Goal: Task Accomplishment & Management: Manage account settings

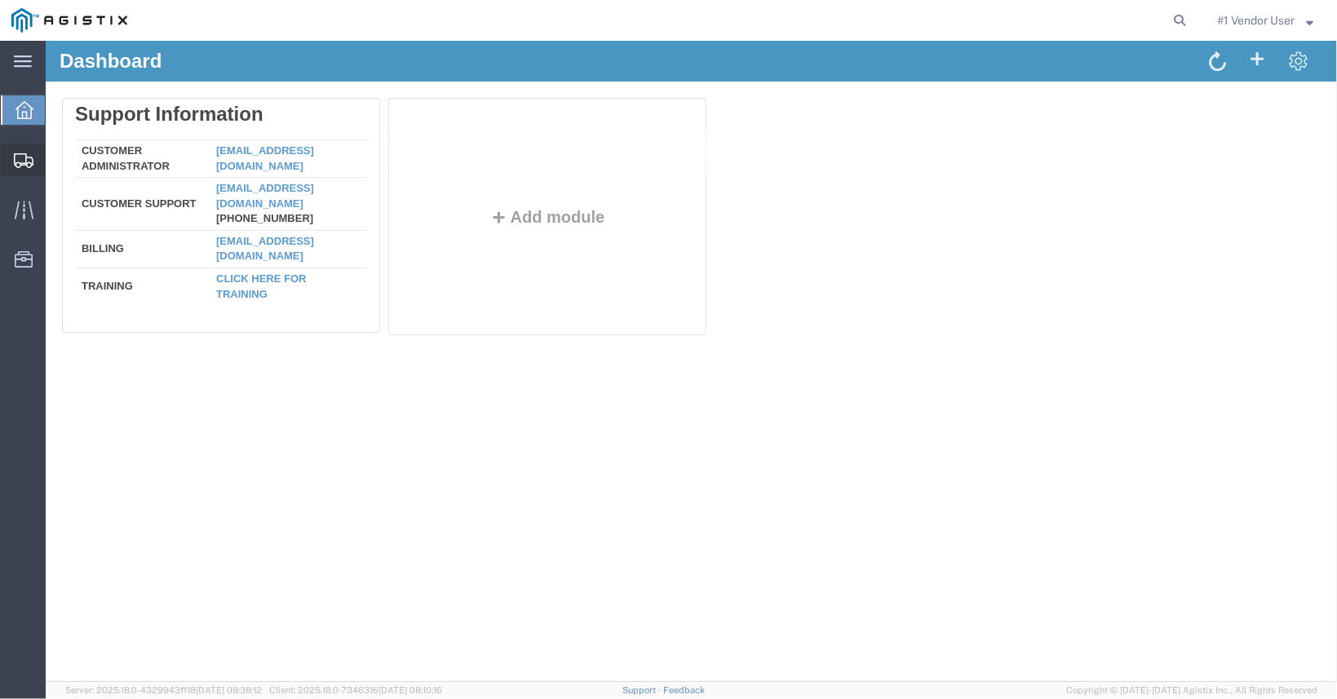
click at [22, 158] on icon at bounding box center [24, 160] width 20 height 15
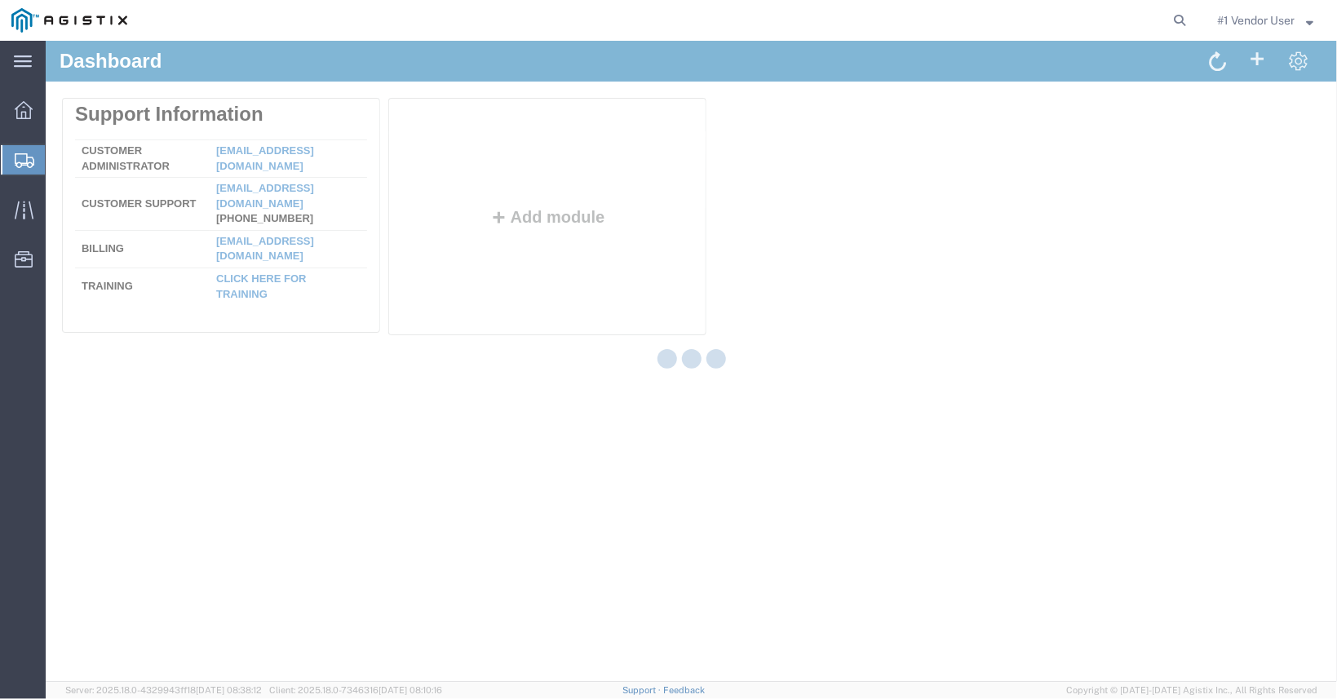
click at [14, 162] on div at bounding box center [24, 159] width 46 height 29
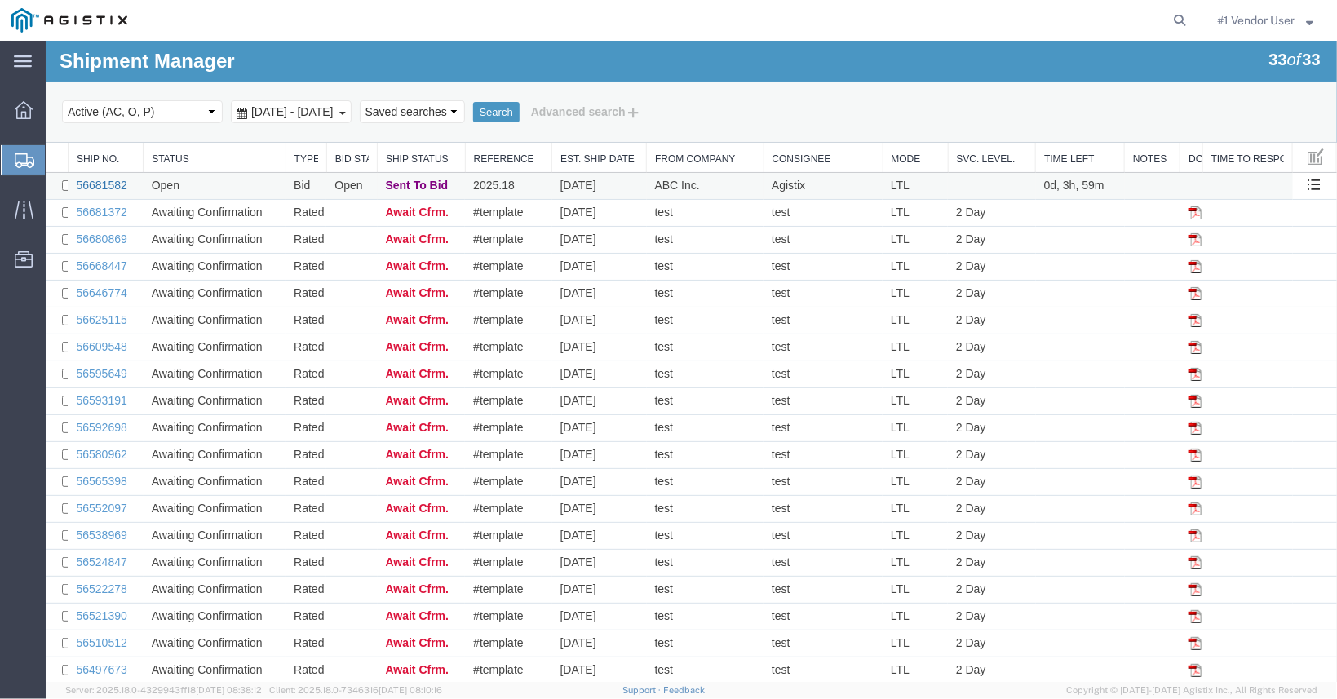
click at [118, 181] on link "56681582" at bounding box center [100, 184] width 51 height 13
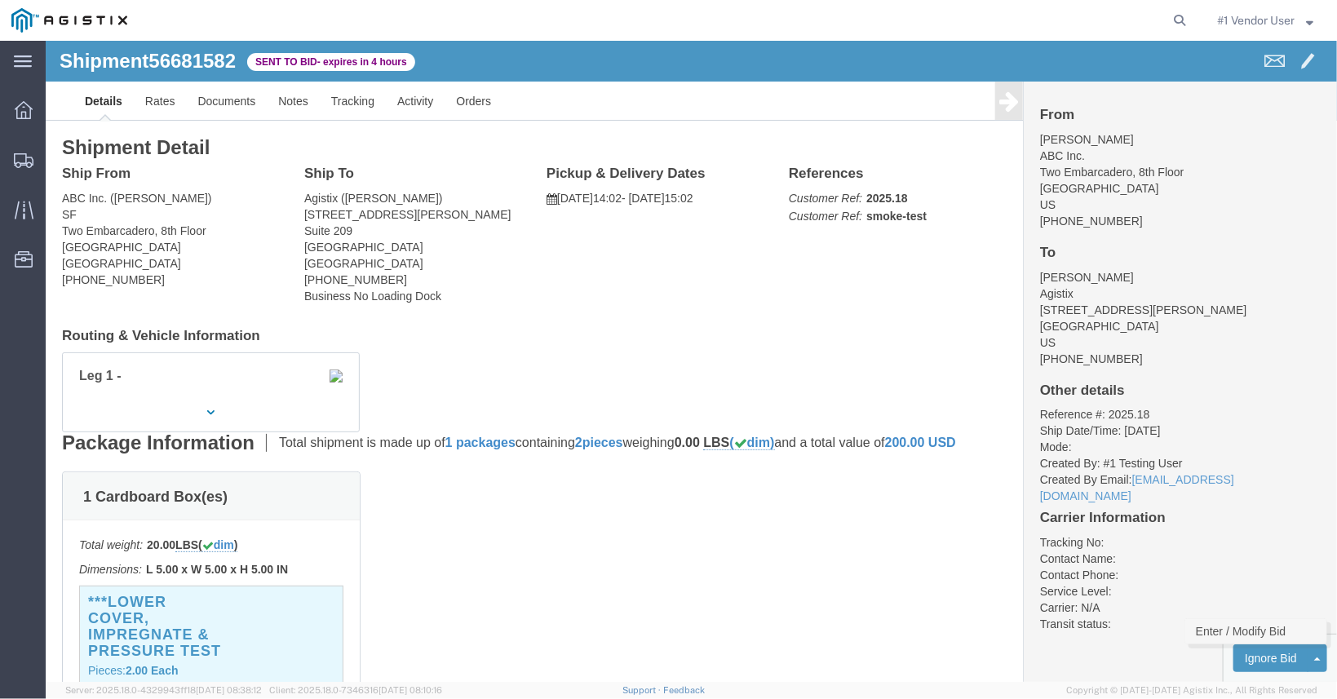
click link "Enter / Modify Bid"
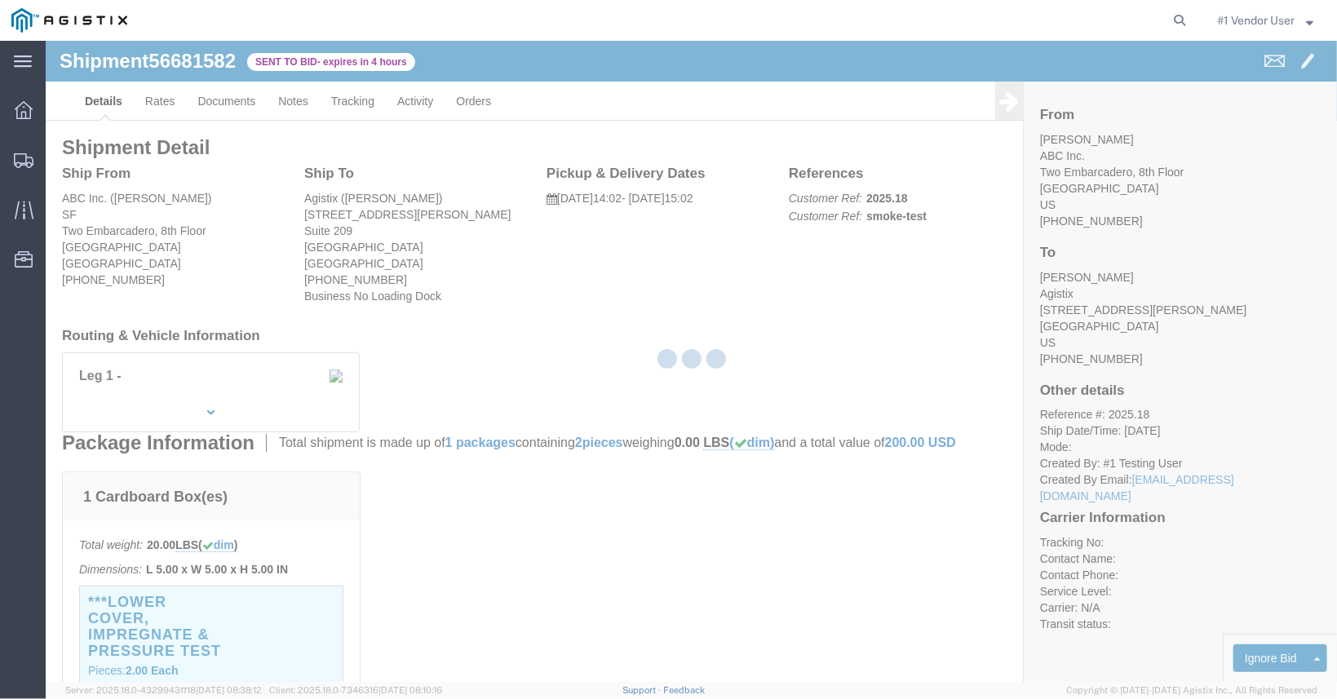
select select "2"
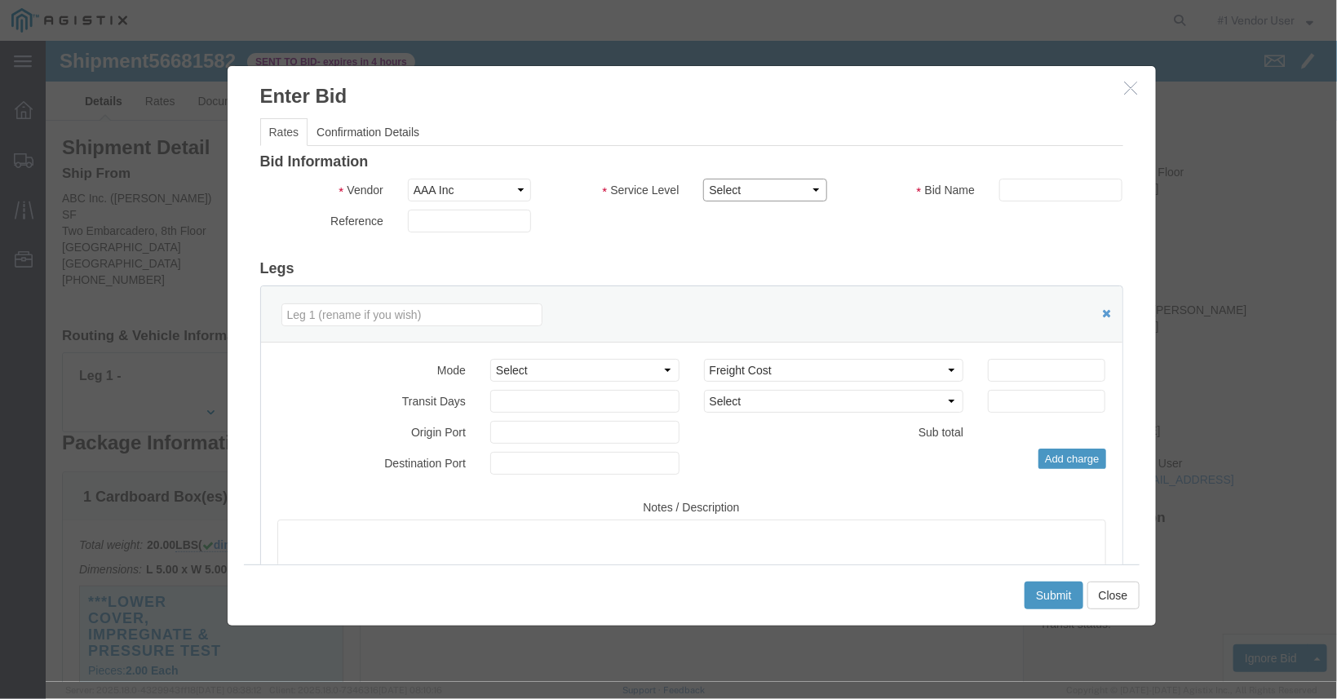
select select "374"
click option "LTL 2 Day"
click input "text"
type input "2 day"
click input "number"
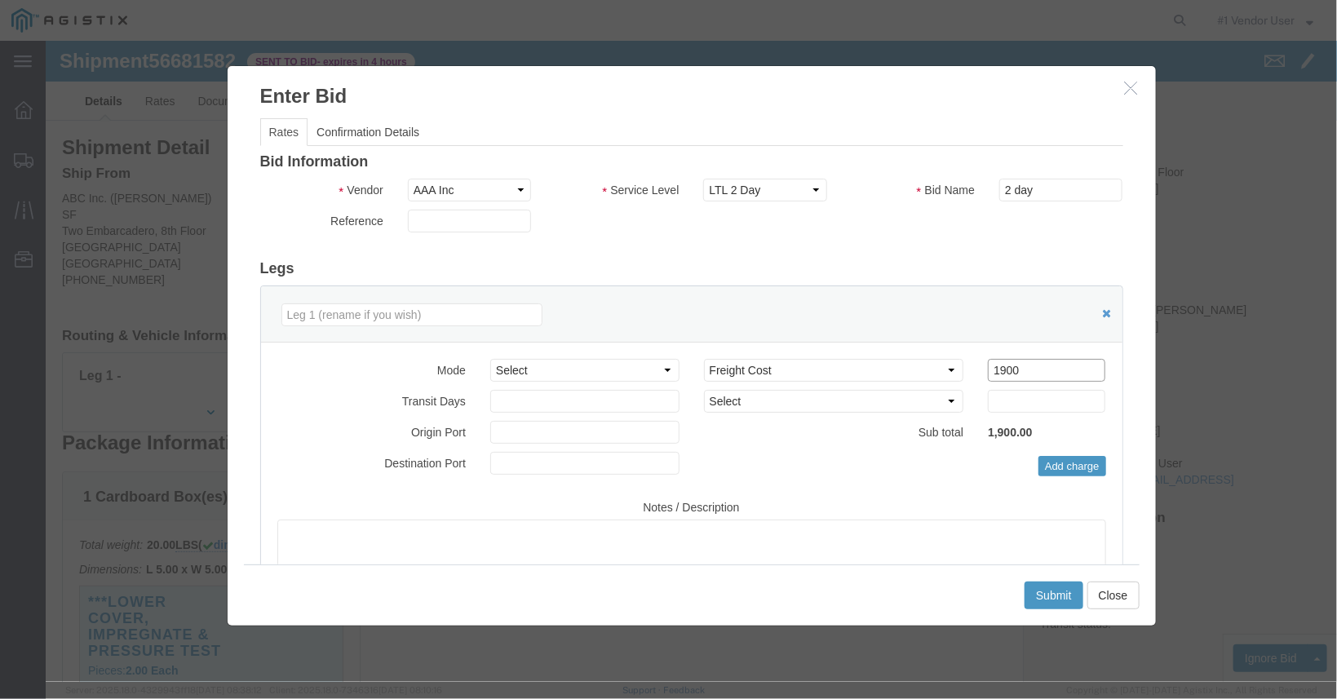
type input "1900"
click select "Select 2 Day Service 3 Axle Winch Truck 3 to 5 Day Service 96L Domestic Flat Ra…"
select select "ADD_MILEAGE"
click option "Additional Mileage"
click input "number"
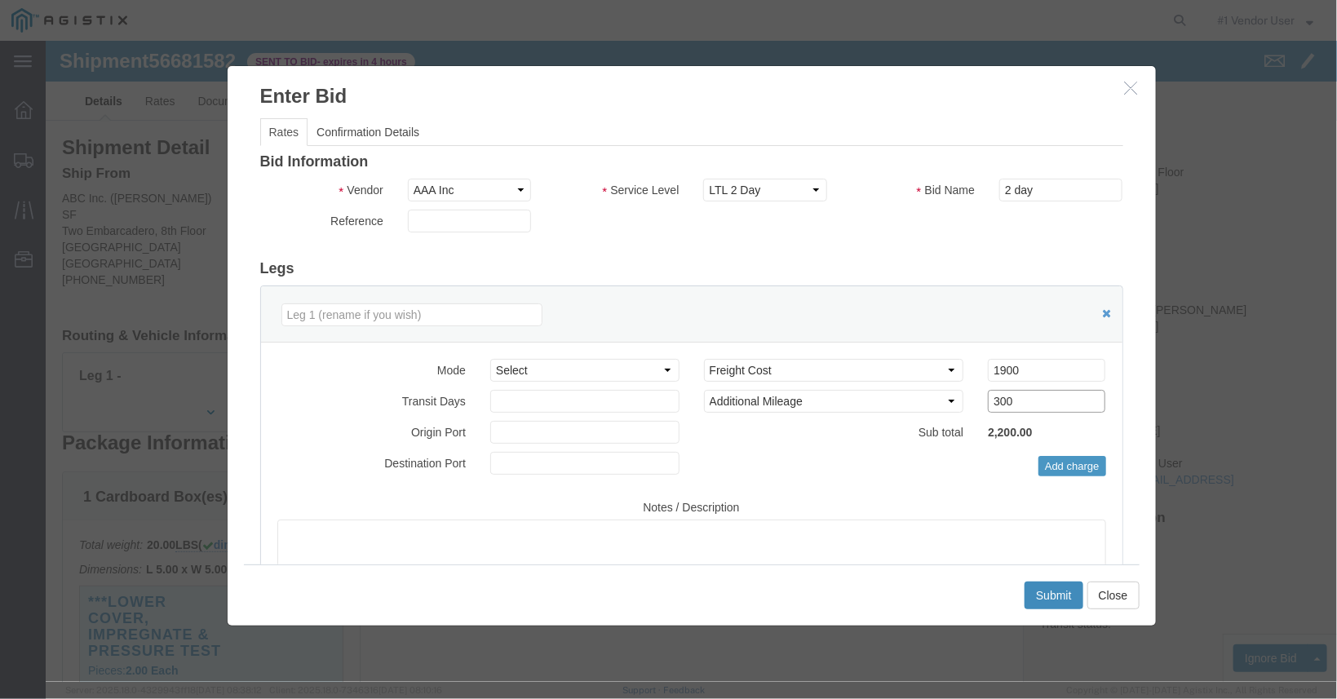
type input "300"
click button "Submit"
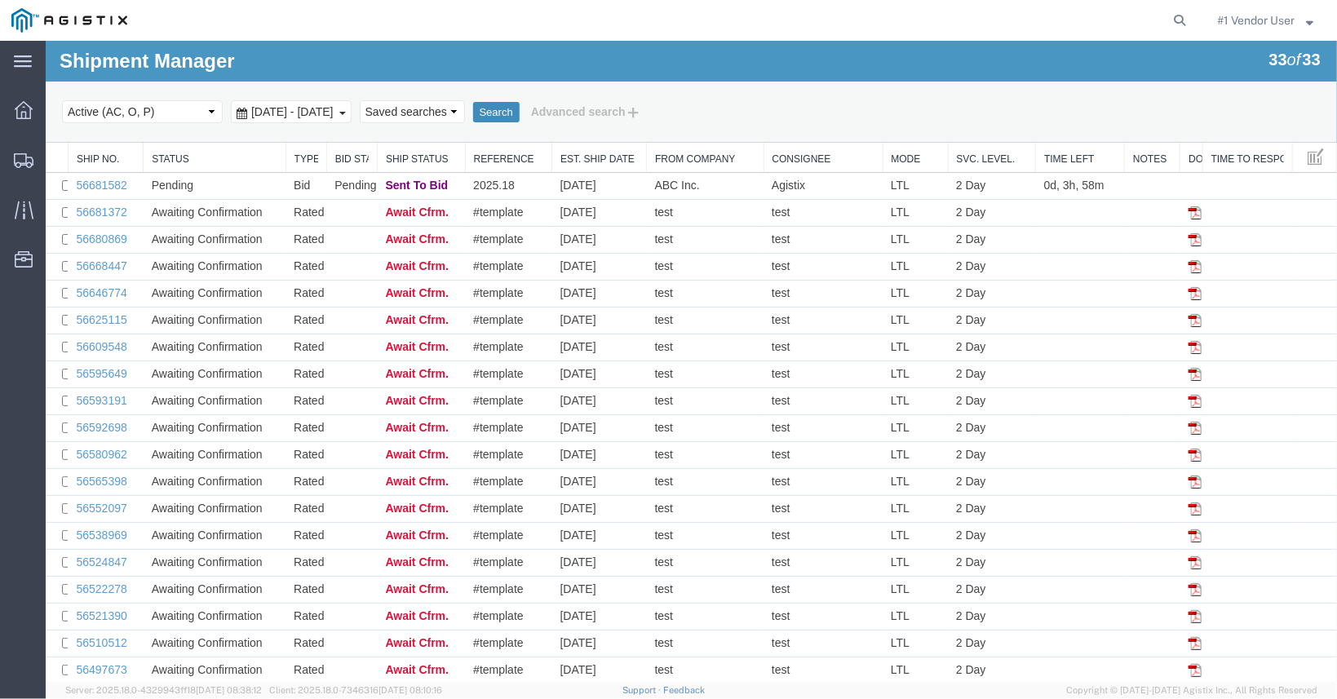
click at [519, 113] on button "Search" at bounding box center [495, 111] width 47 height 21
click at [105, 188] on link "56681582" at bounding box center [100, 184] width 51 height 13
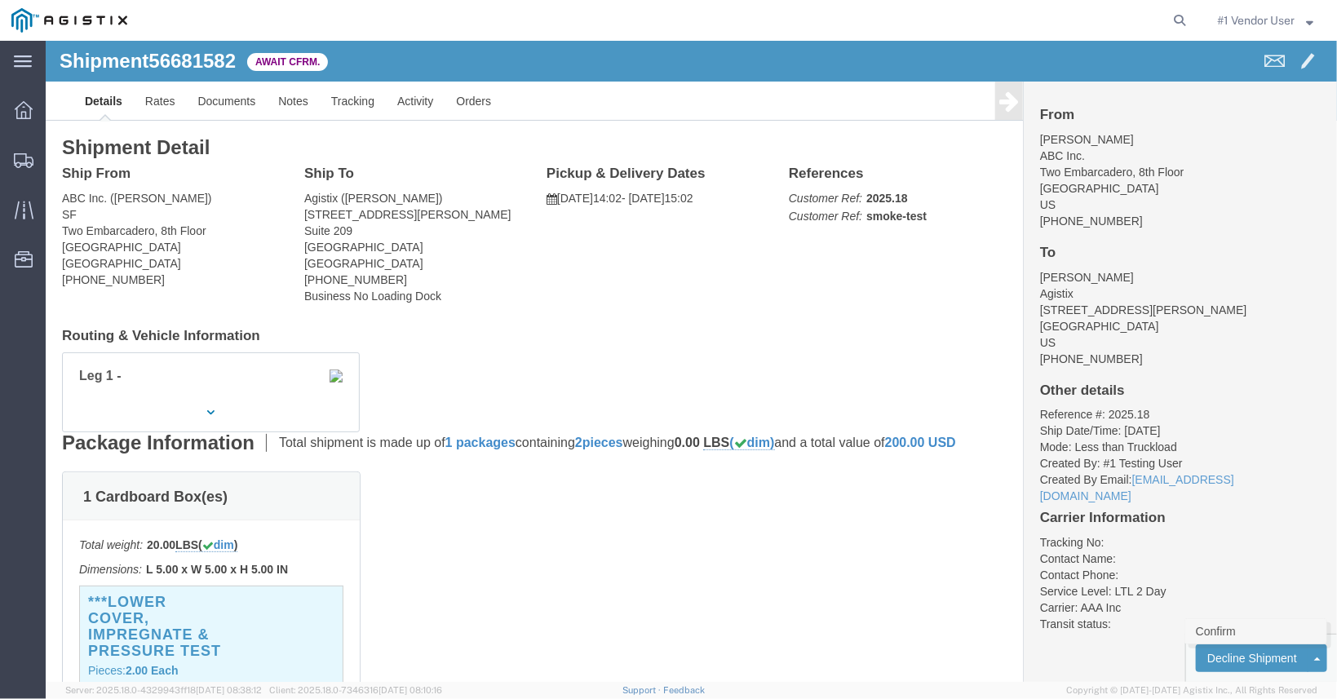
click link "Confirm"
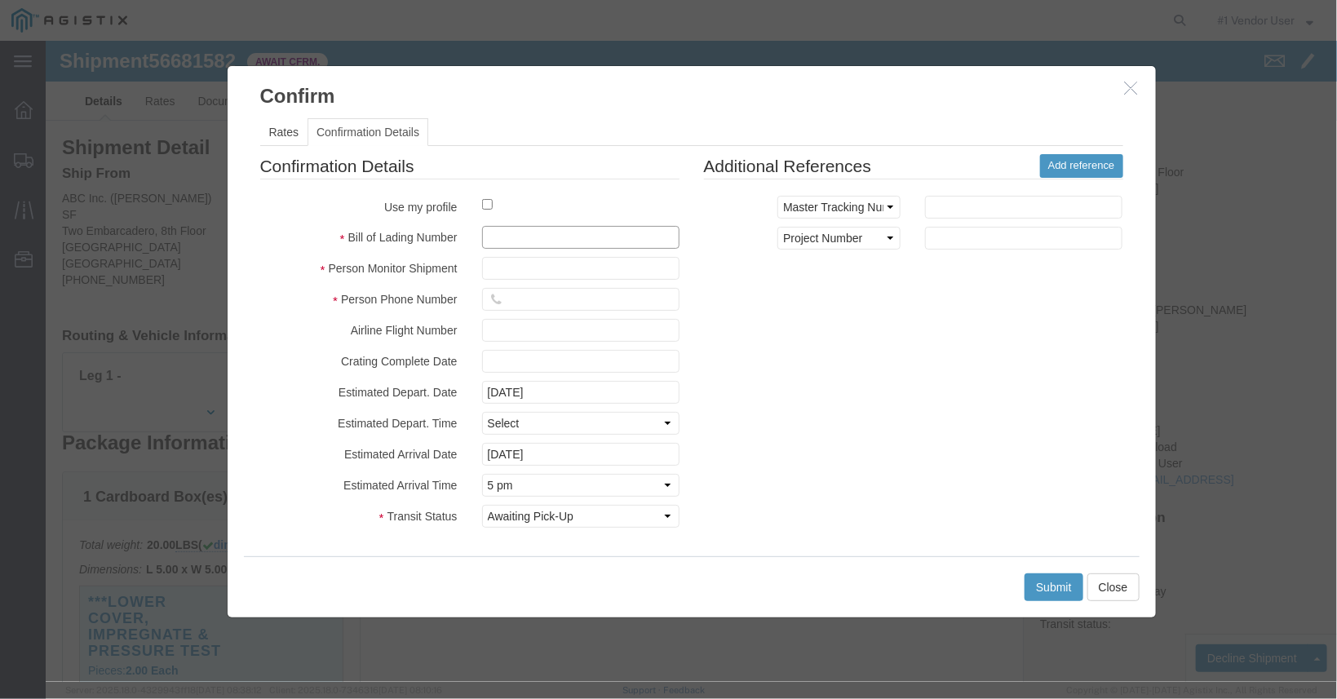
click input "text"
type input "2025.18-bid"
click input "checkbox"
checkbox input "true"
type input "#1 Vendor Vendor User"
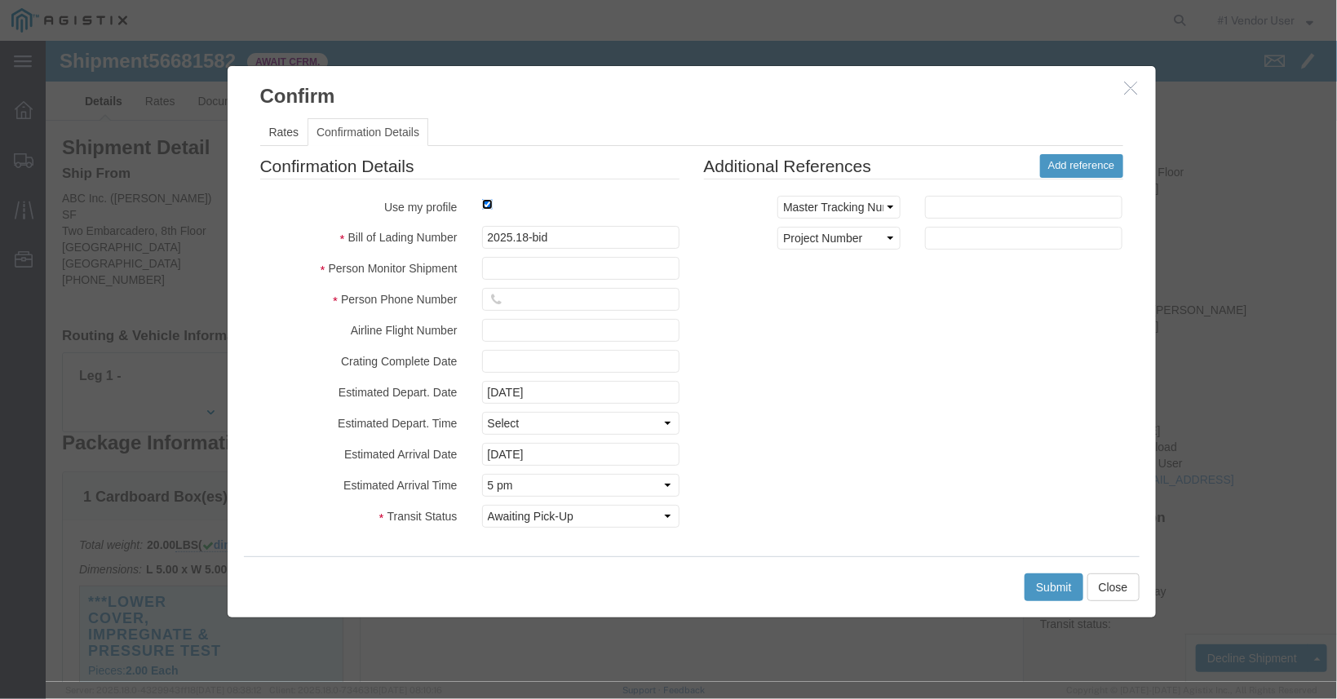
type input "[PHONE_NUMBER]"
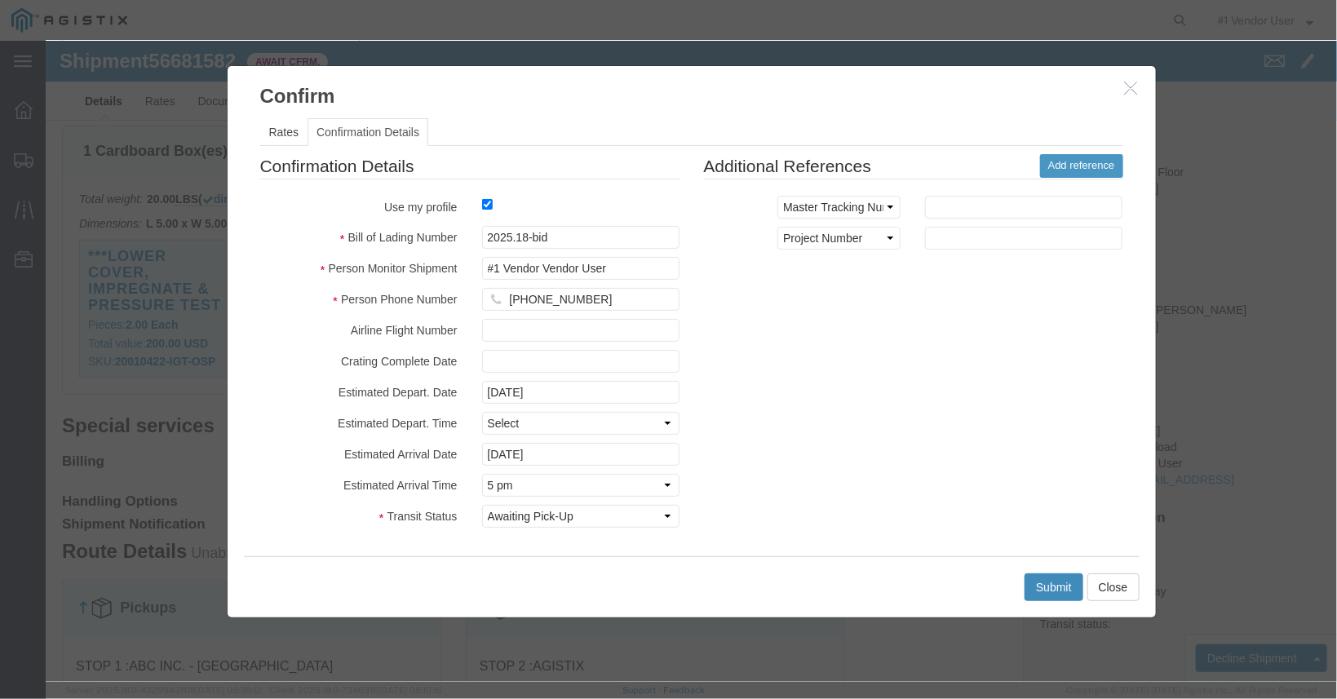
click button "Submit"
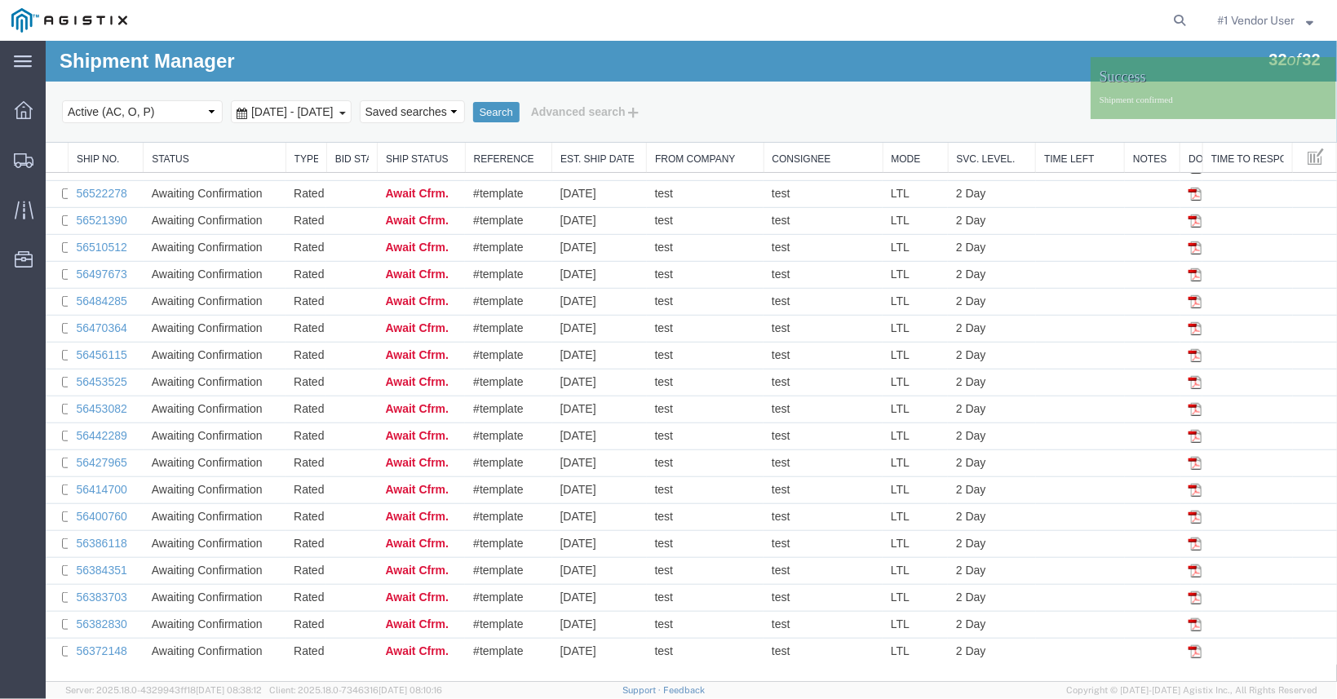
scroll to position [369, 0]
click at [566, 237] on td "[DATE]" at bounding box center [599, 247] width 95 height 27
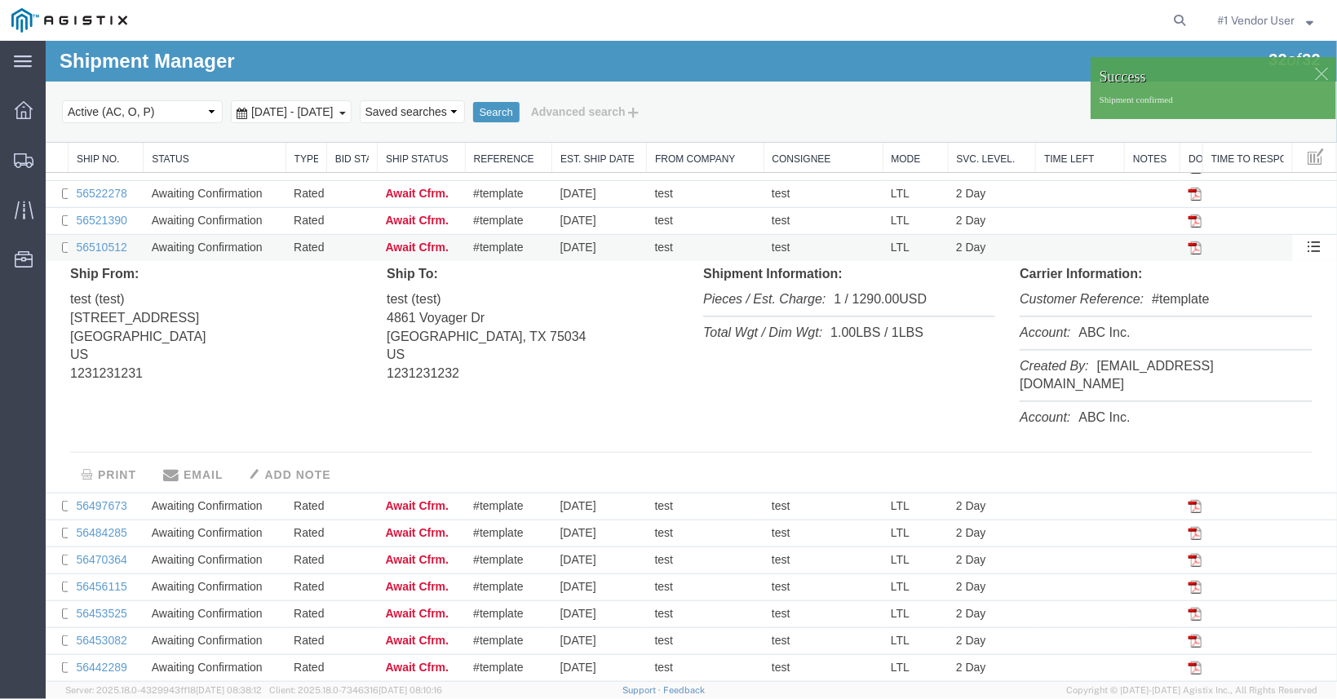
click at [606, 246] on td "[DATE]" at bounding box center [599, 247] width 95 height 27
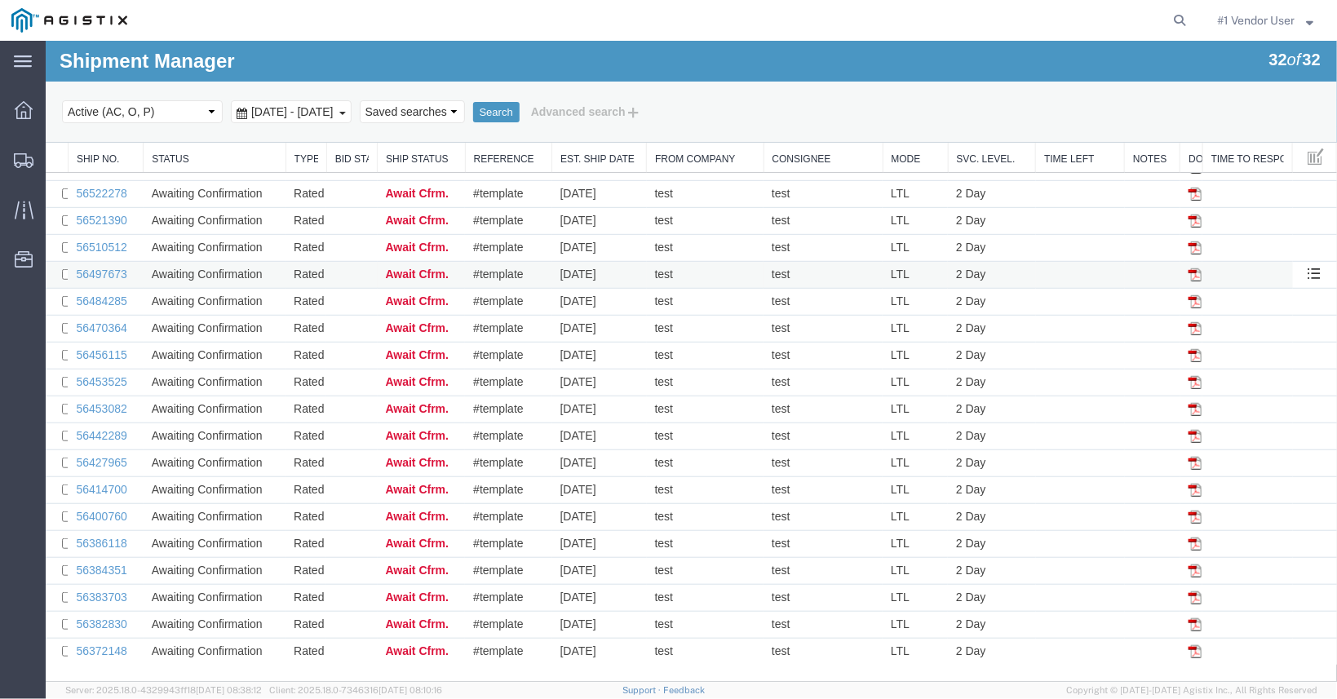
scroll to position [23, 0]
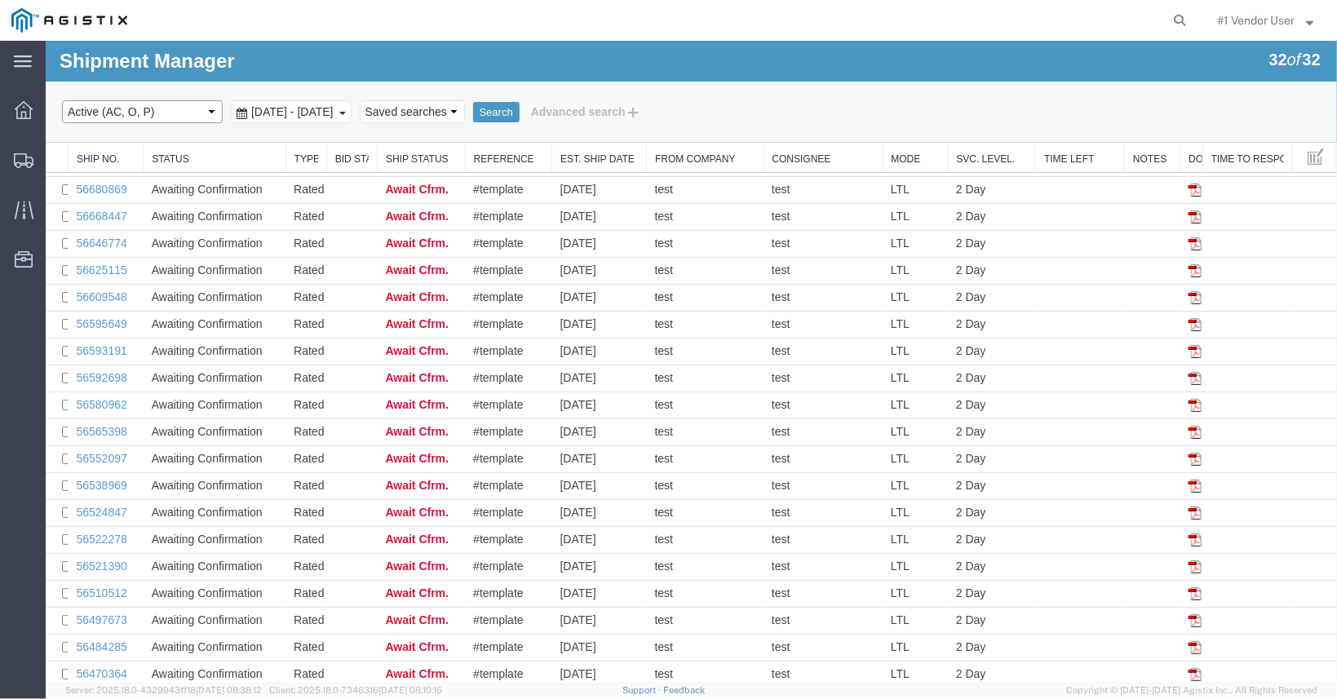
select select "ALL"
click option "All" at bounding box center [45, 40] width 0 height 0
click at [519, 111] on button "Search" at bounding box center [495, 111] width 47 height 21
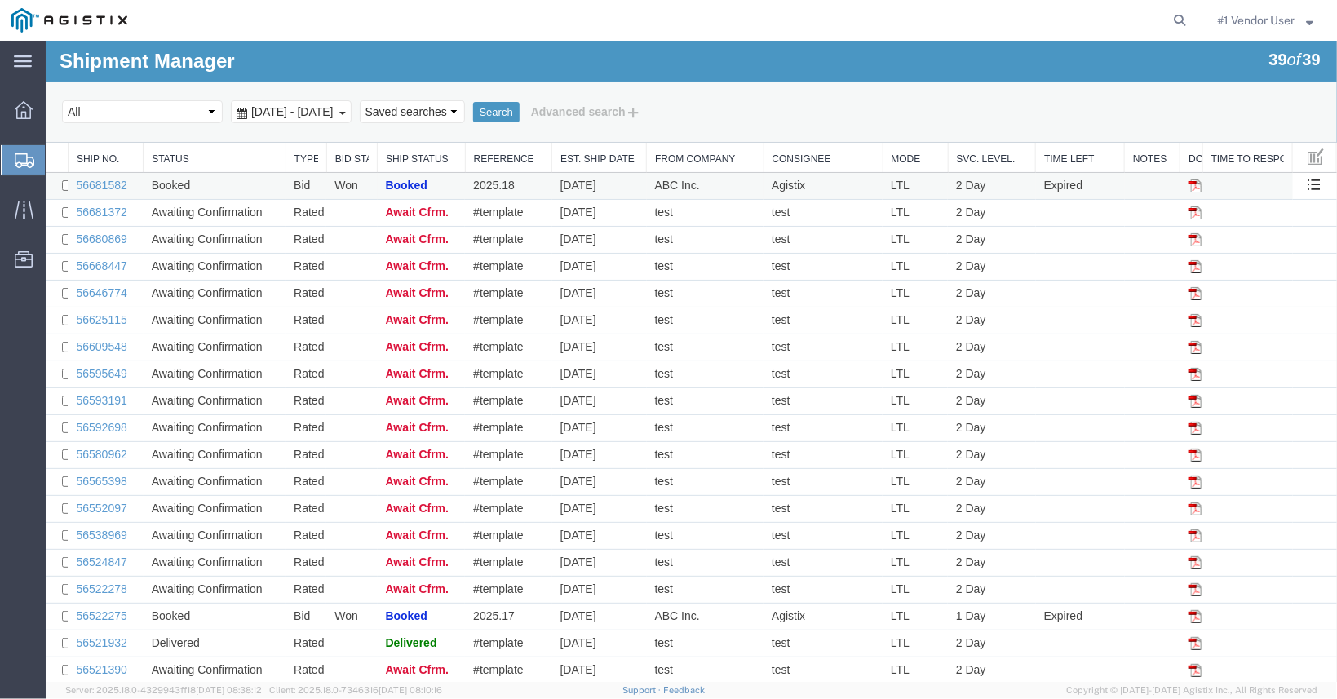
click at [200, 184] on td "Booked" at bounding box center [214, 185] width 142 height 27
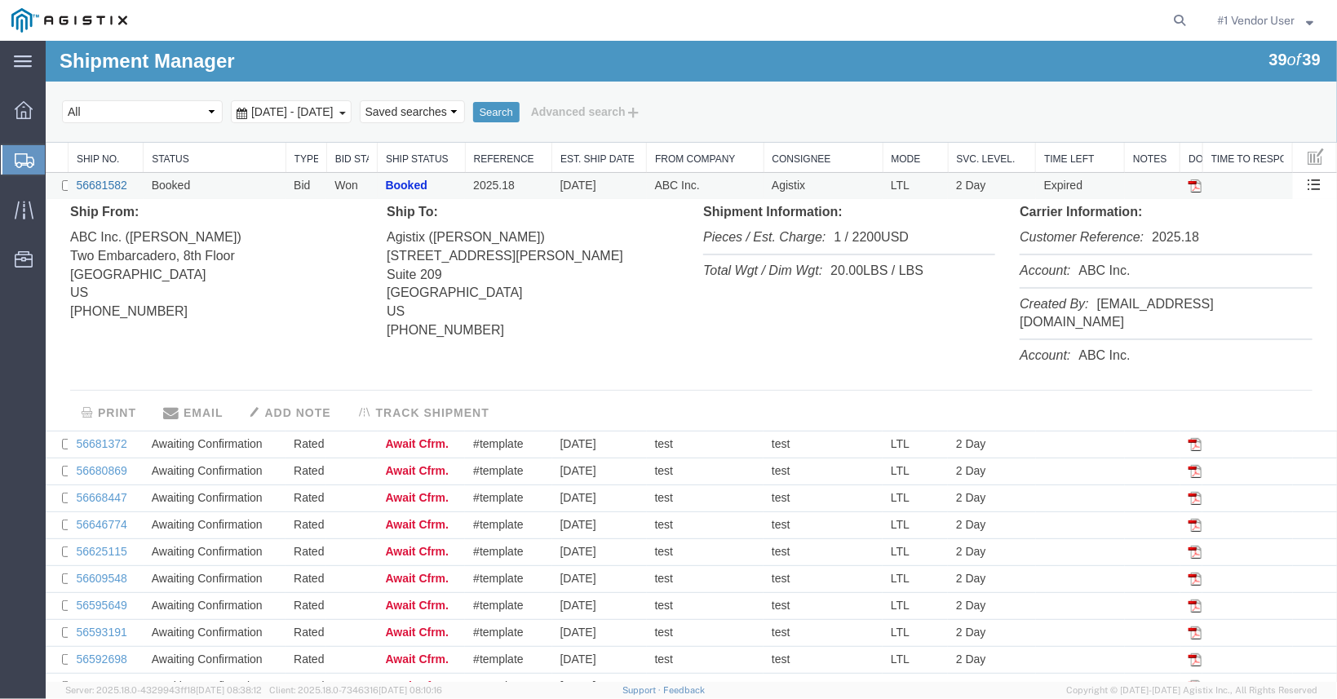
click at [110, 184] on link "56681582" at bounding box center [100, 184] width 51 height 13
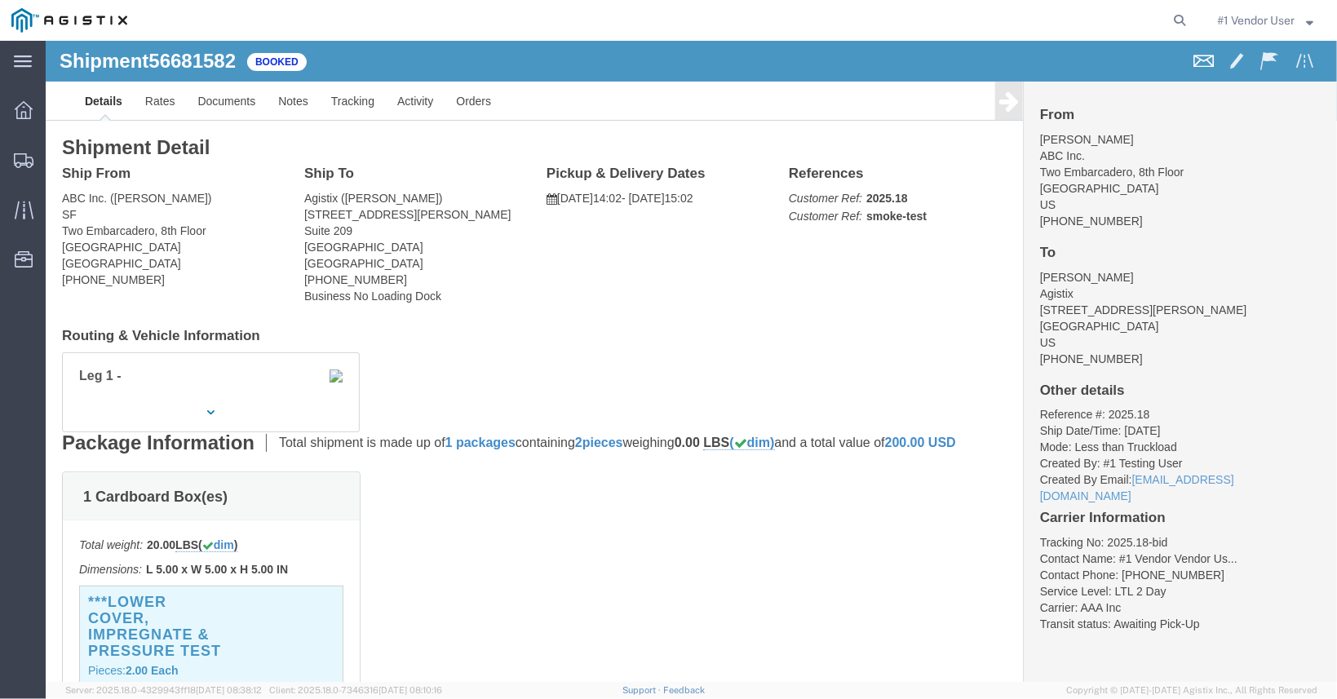
click span
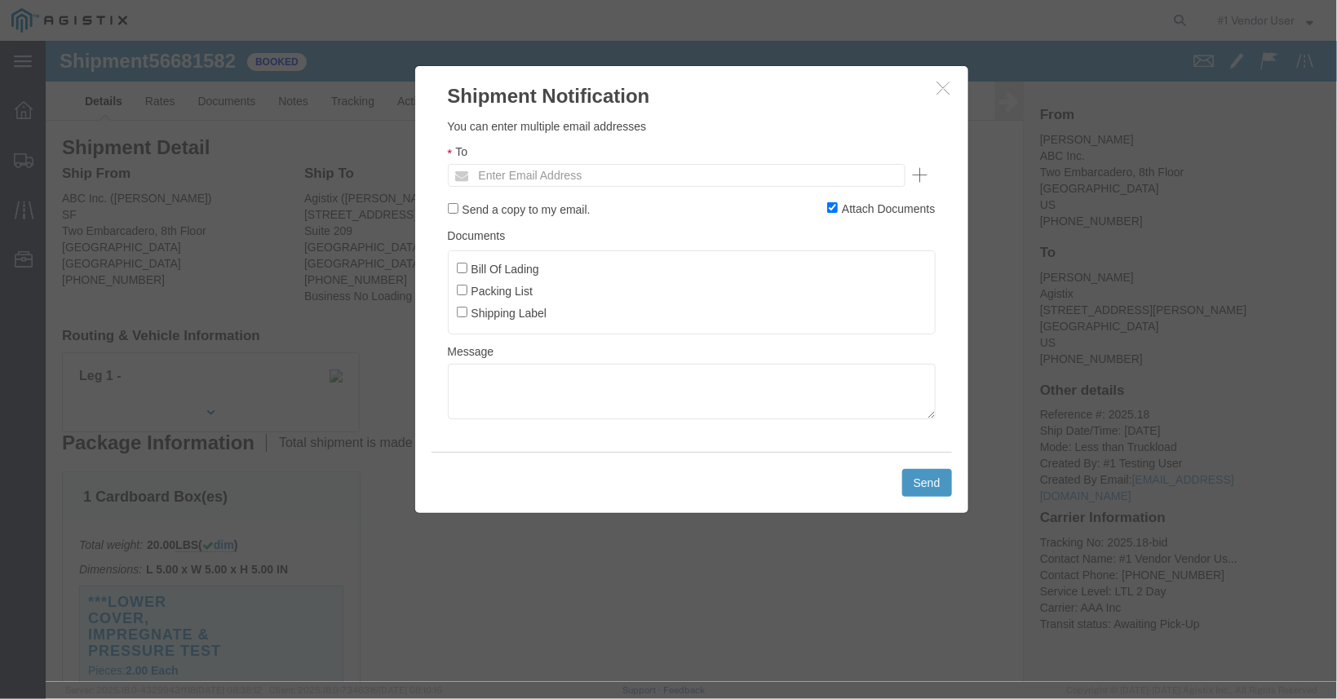
click ul "Enter Email Address"
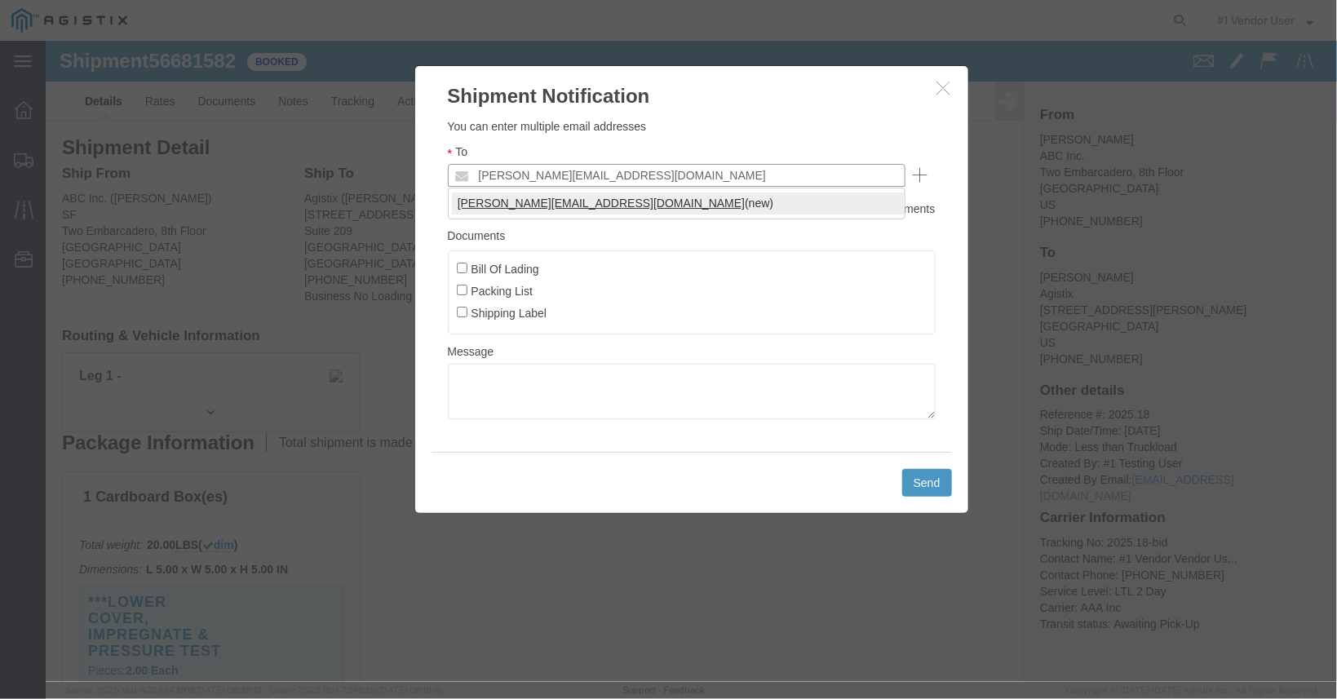
type input "[PERSON_NAME][EMAIL_ADDRESS][DOMAIN_NAME]"
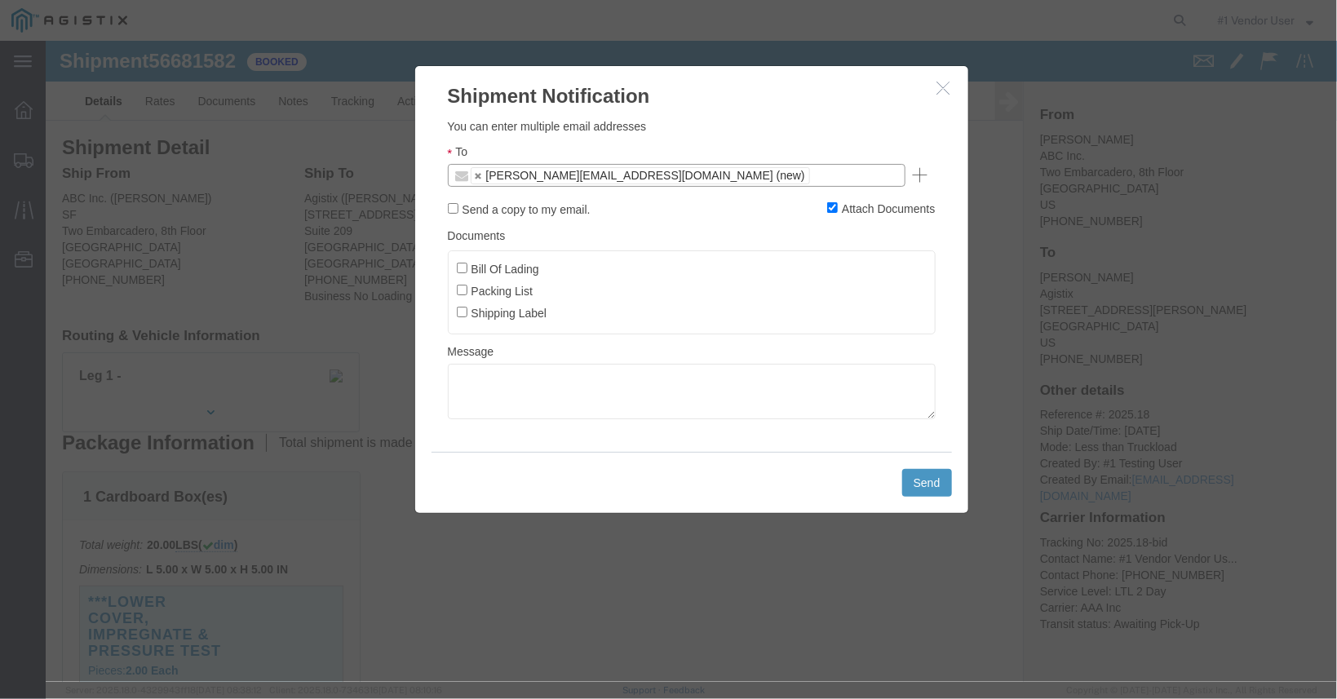
click label "Packing List"
click input "Packing List"
checkbox input "true"
click textarea
click link
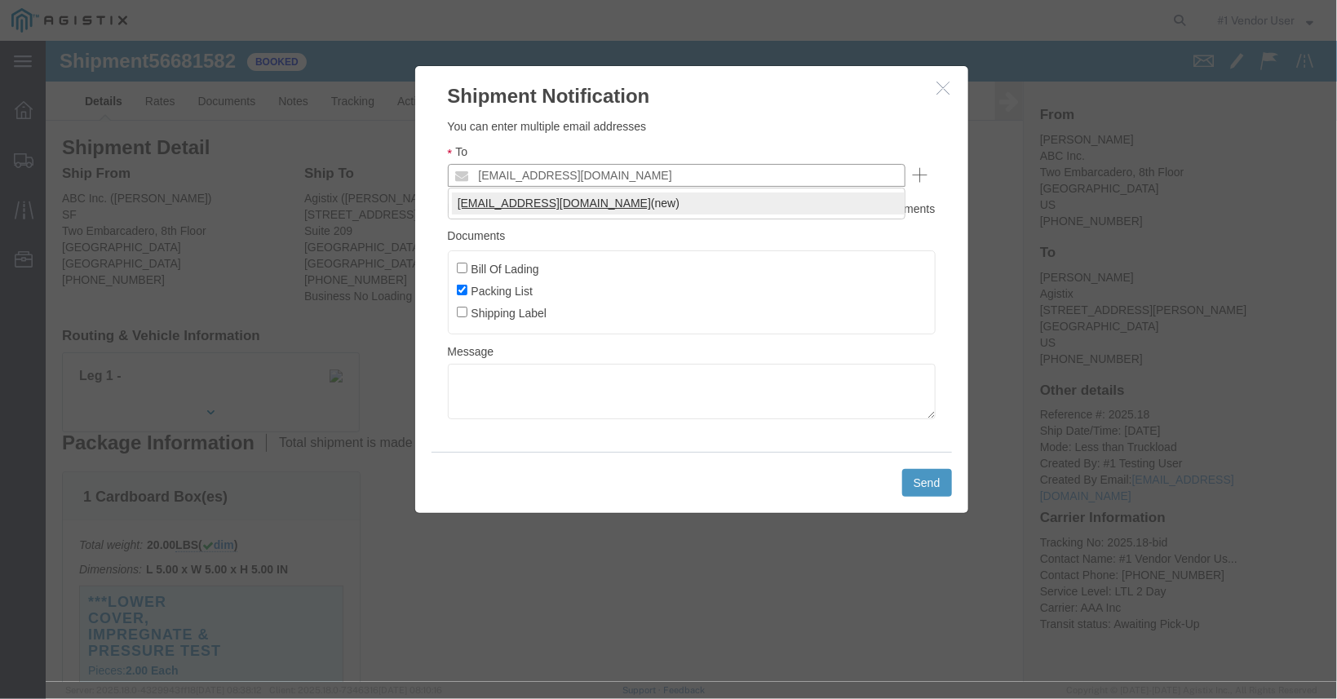
type input "[EMAIL_ADDRESS][DOMAIN_NAME]"
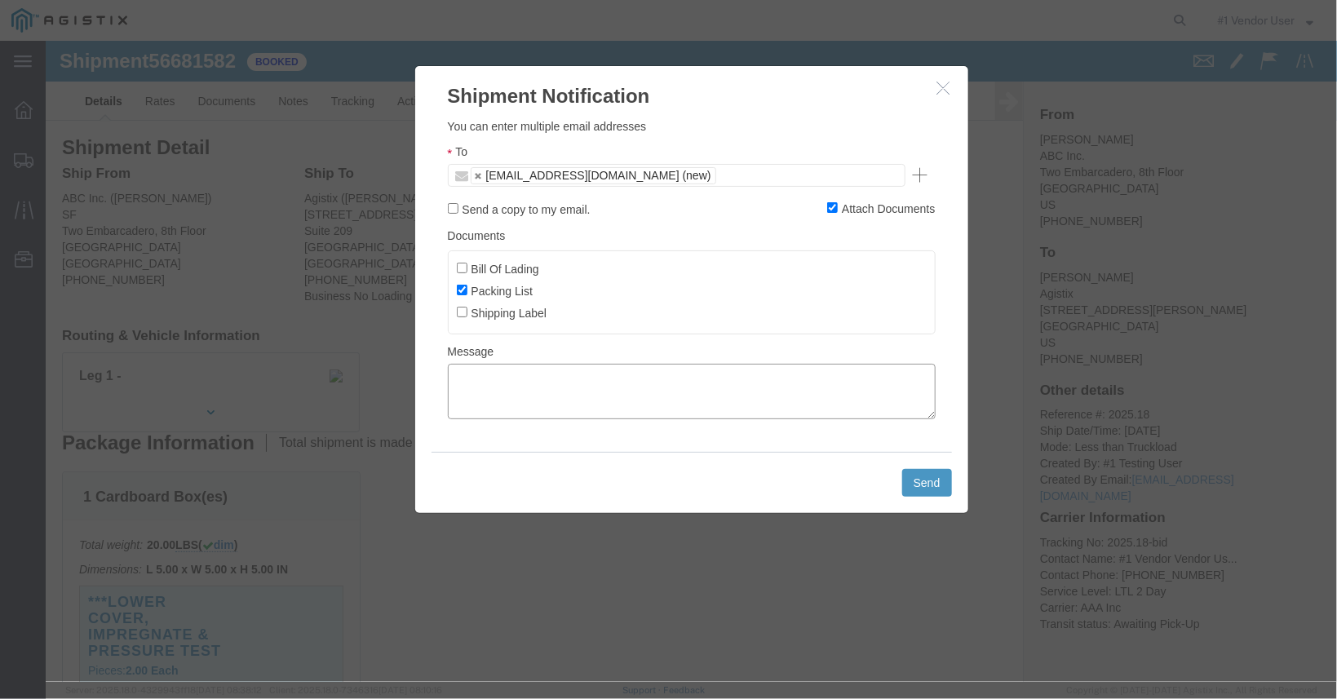
click textarea
type textarea "bid confirmed, emailed by vendor user only packing list attacehd"
click button "Send"
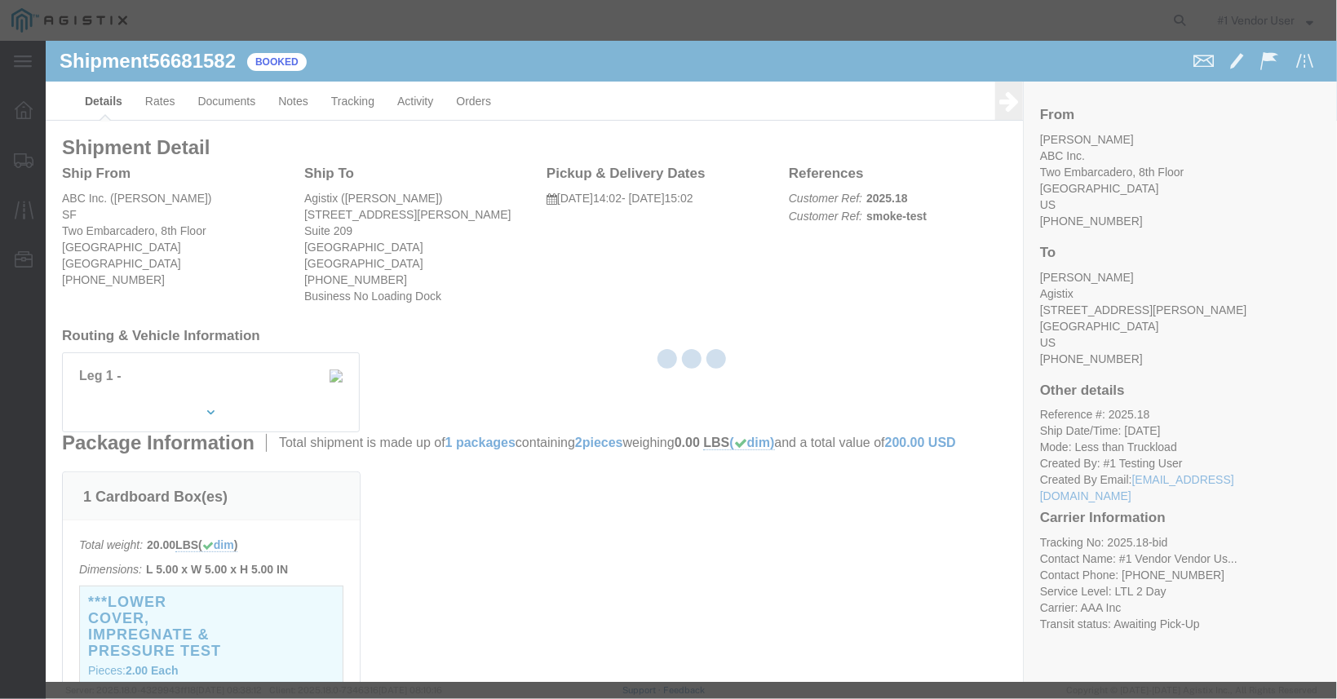
checkbox input "false"
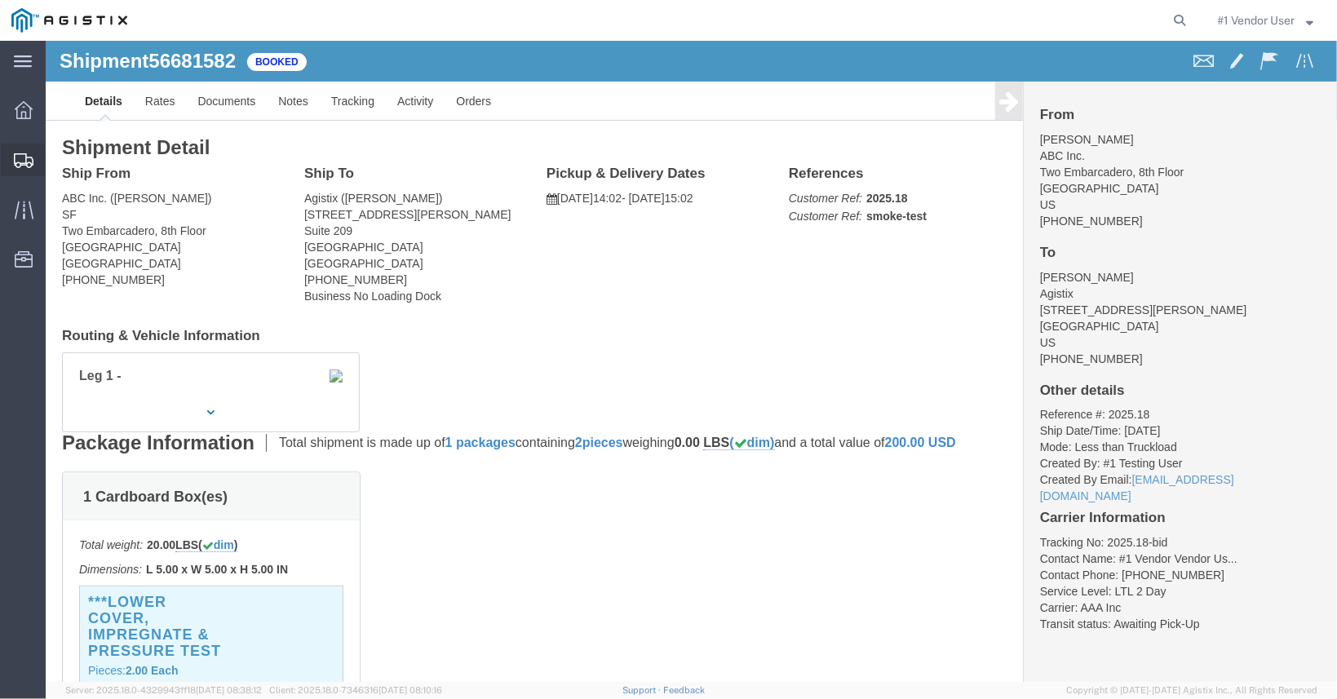
click at [10, 167] on div at bounding box center [24, 160] width 46 height 33
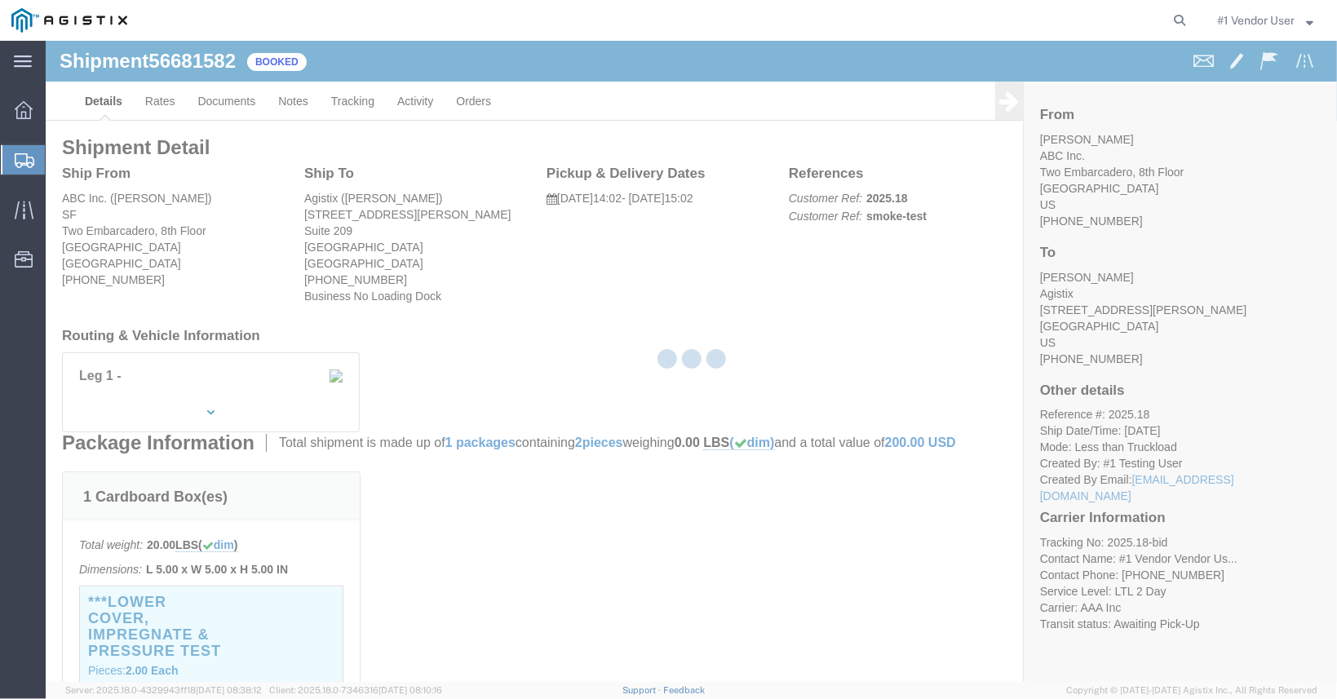
click at [28, 149] on div at bounding box center [24, 159] width 46 height 29
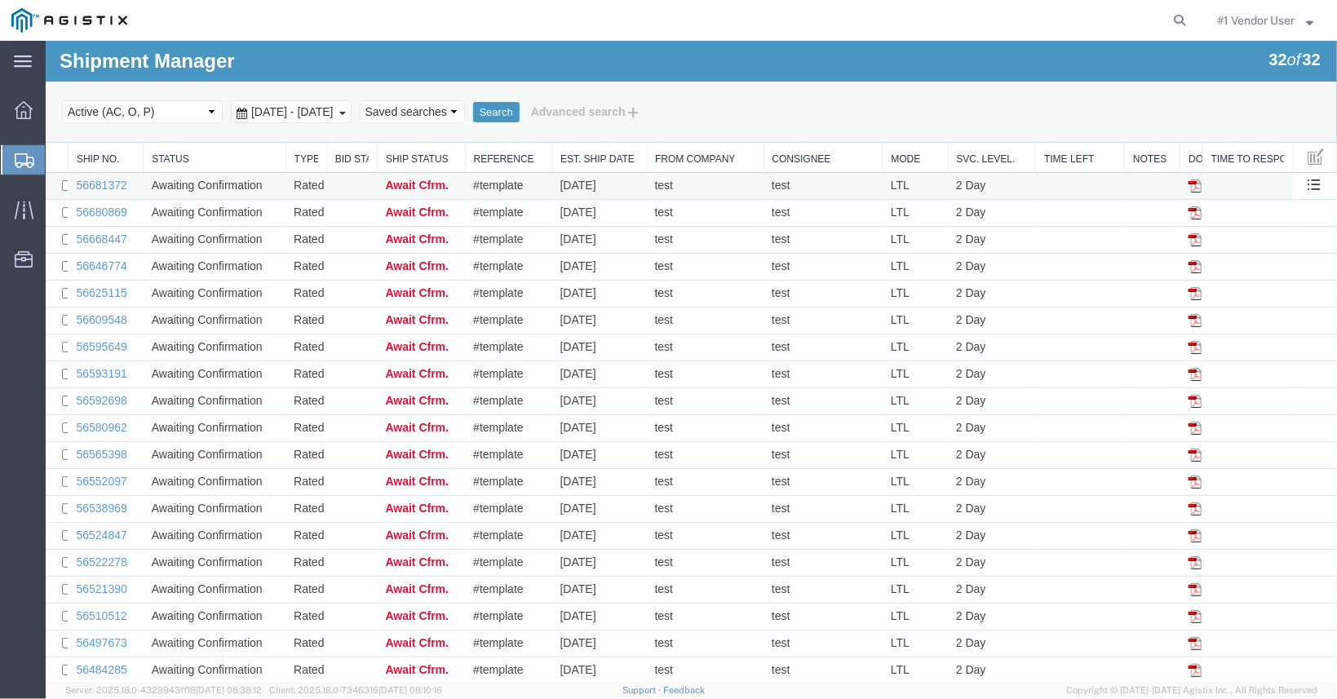
click at [302, 177] on td "Rated" at bounding box center [305, 185] width 41 height 27
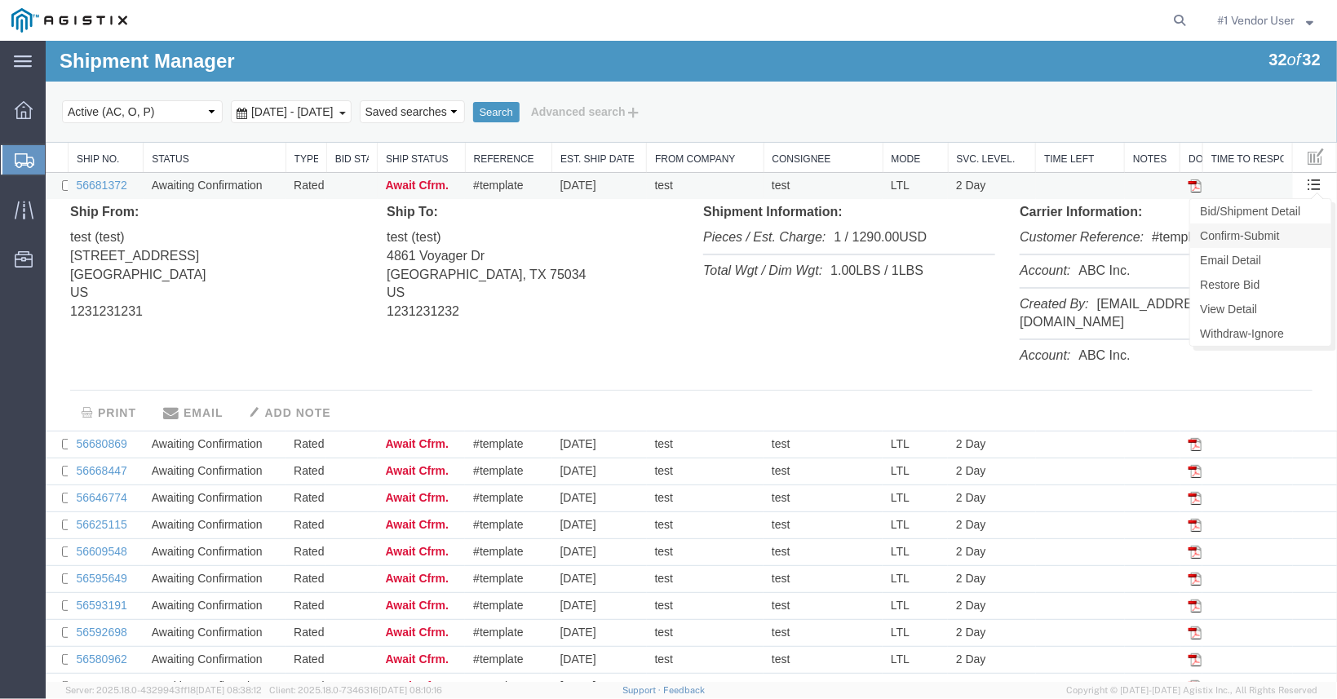
click at [1297, 235] on link "Confirm-Submit" at bounding box center [1260, 235] width 141 height 24
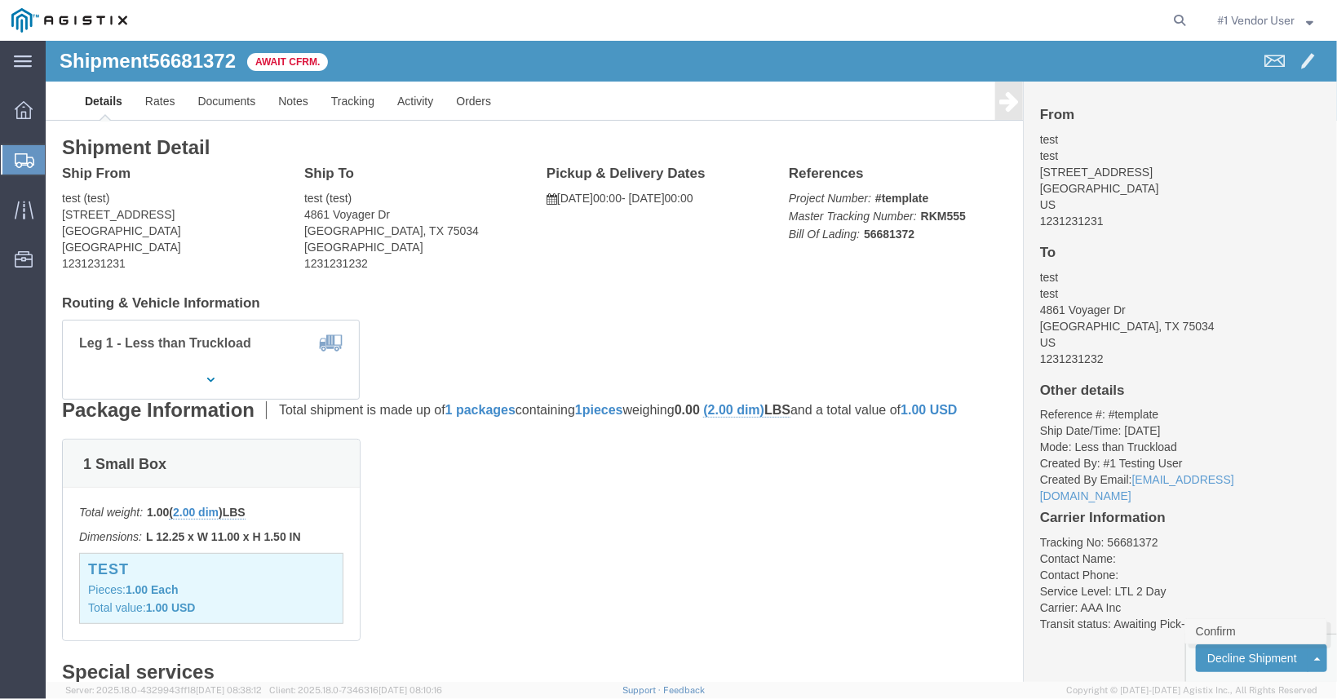
click link "Confirm"
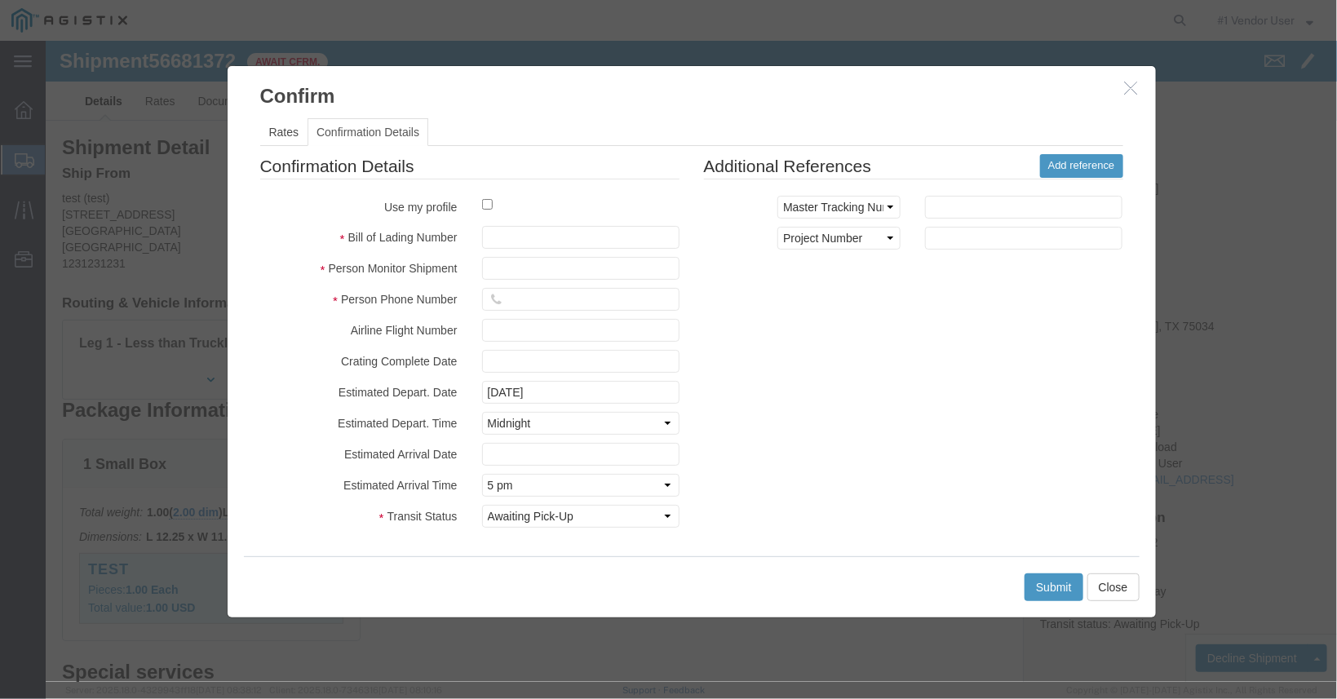
click fieldset "Confirmation Details Use my profile Bill of Lading Number Person Monitor Shipme…"
click input "checkbox"
checkbox input "true"
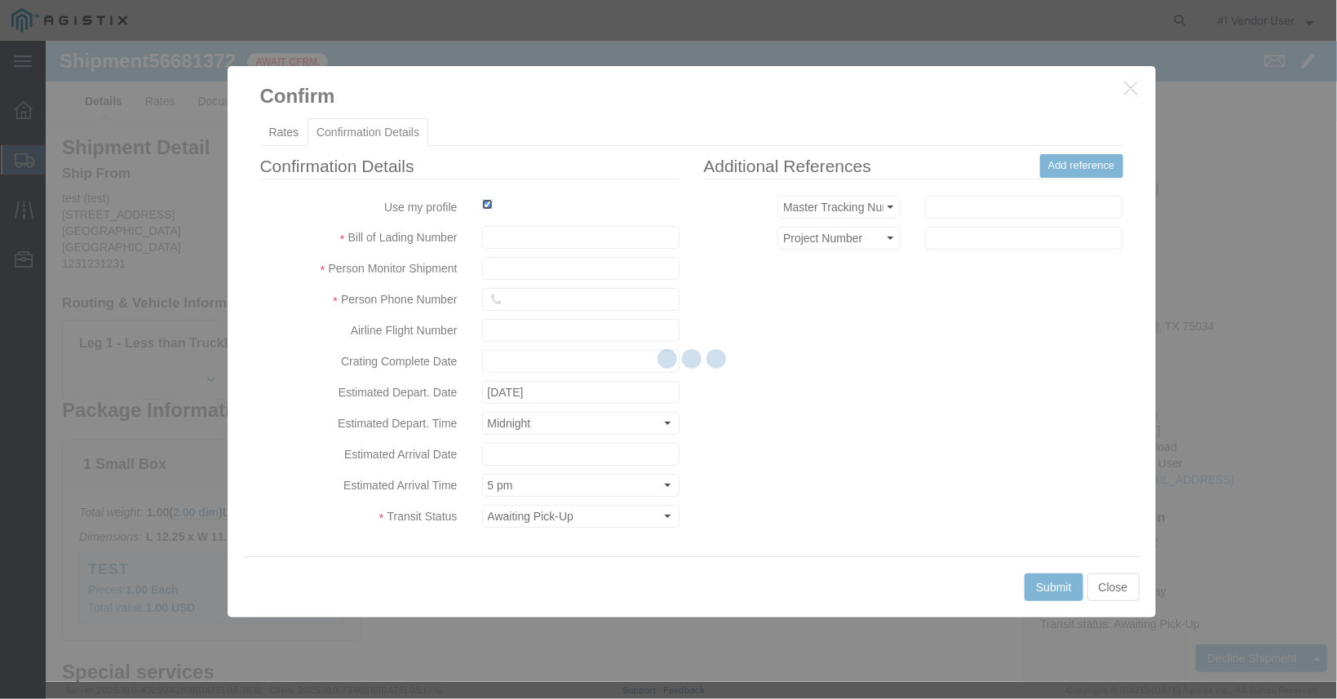
type input "#1 Vendor Vendor User"
type input "[PHONE_NUMBER]"
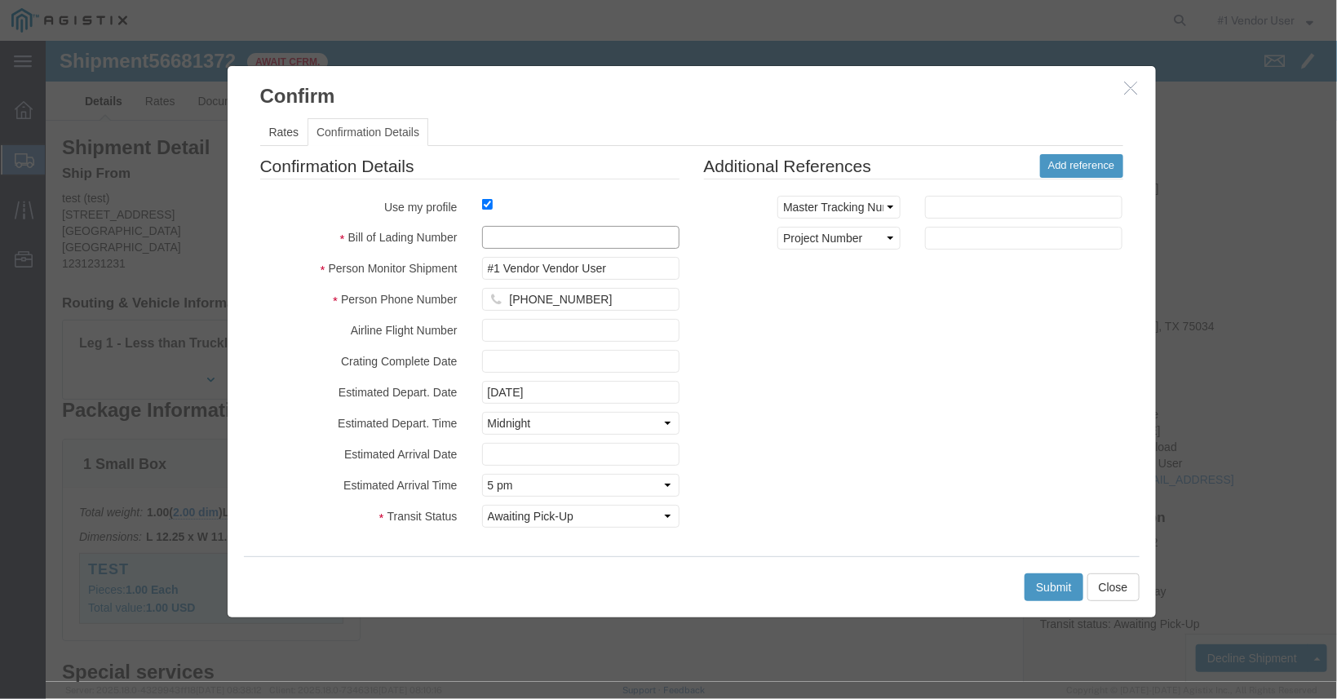
click input "text"
type input "2025.18-book"
click button "Submit"
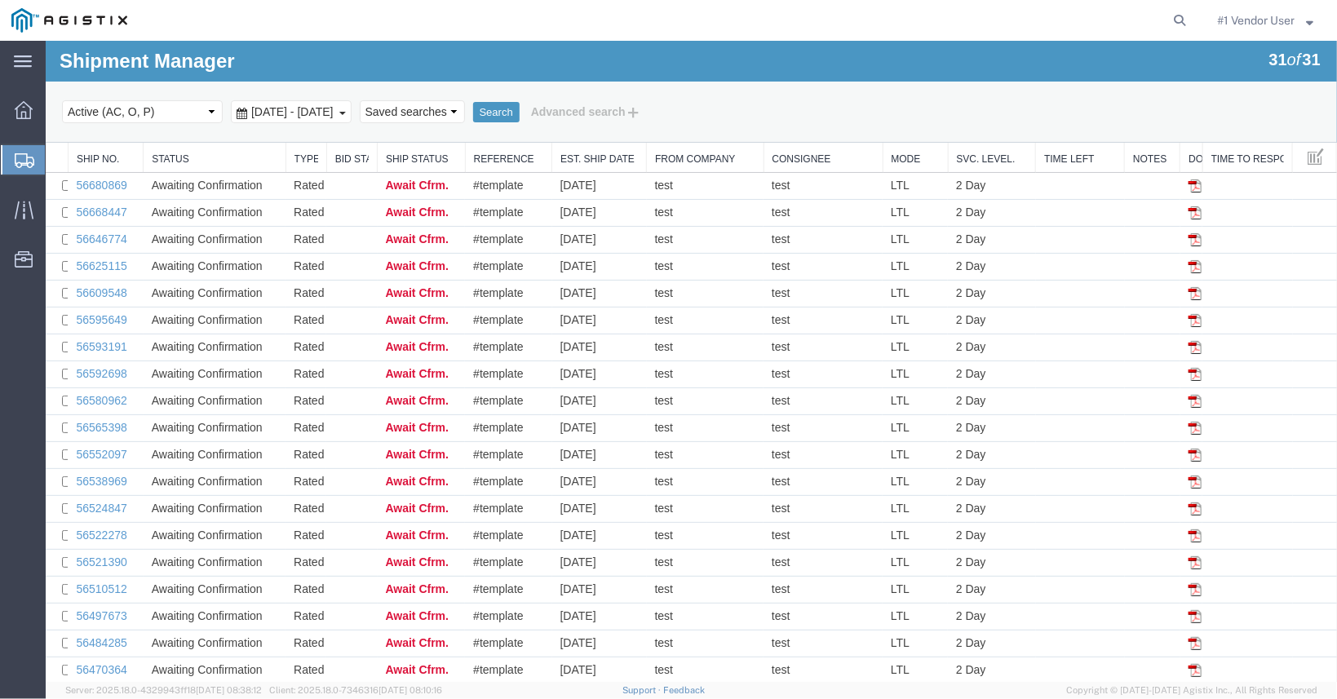
click at [1289, 24] on span "#1 Vendor User" at bounding box center [1257, 20] width 78 height 18
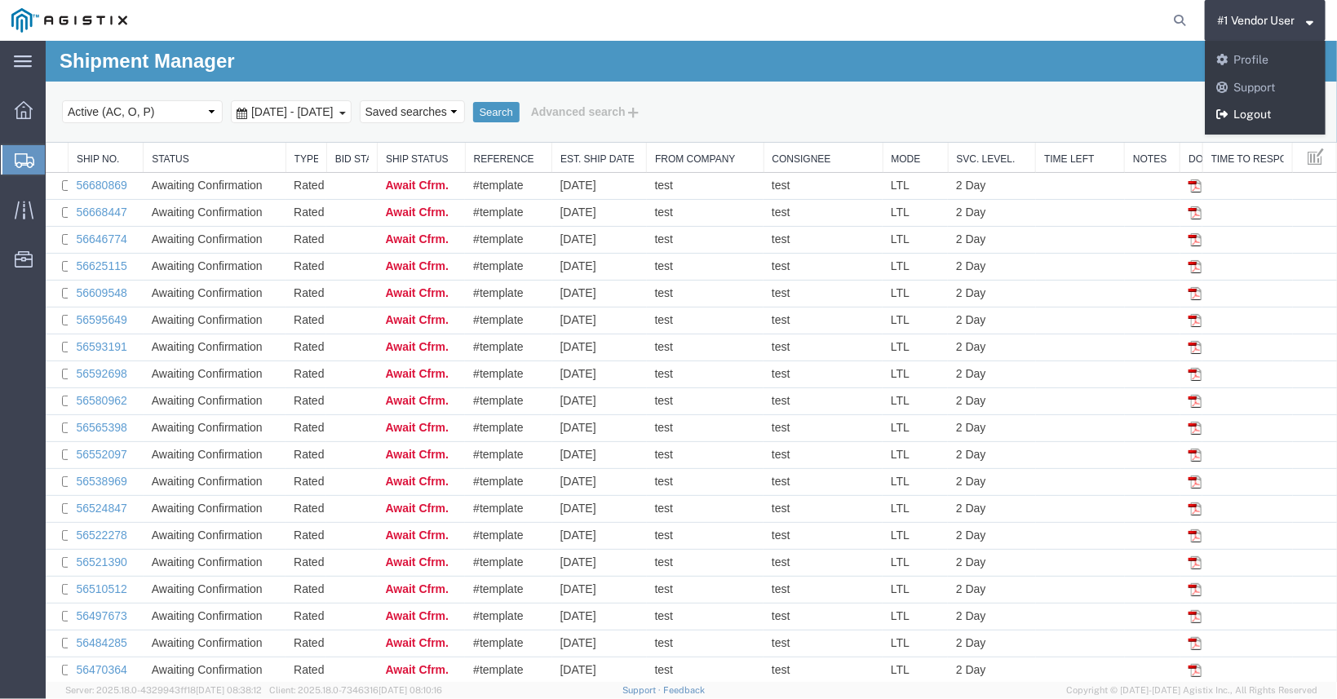
click at [1270, 114] on link "Logout" at bounding box center [1265, 115] width 121 height 28
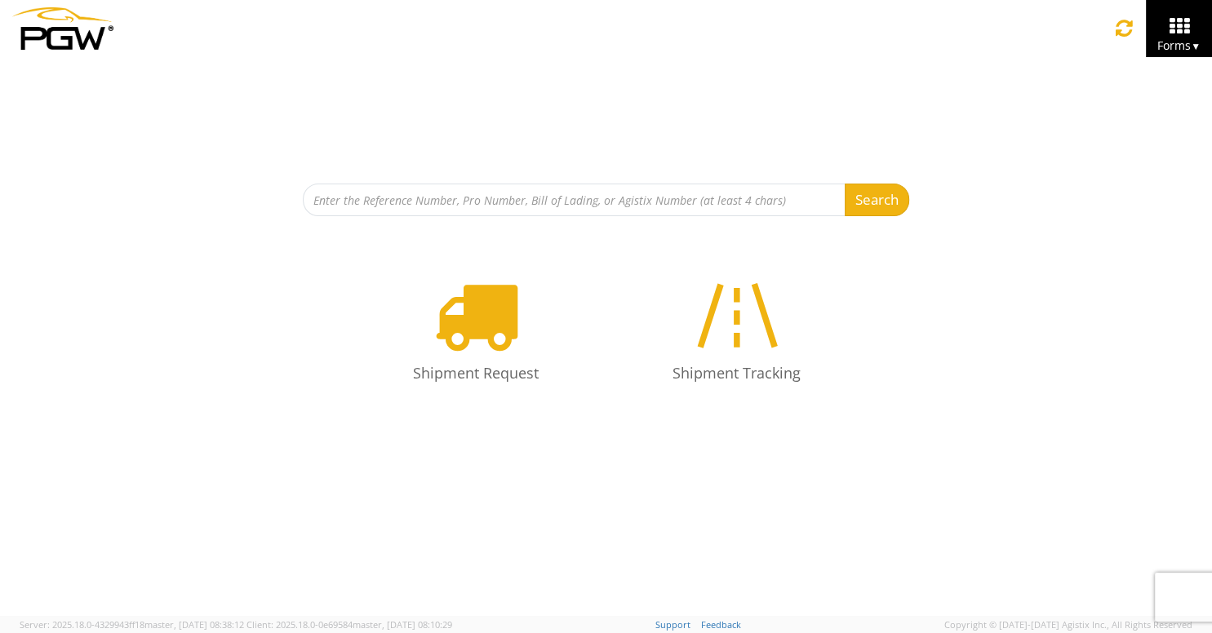
click at [543, 217] on div "Search Refine By Ship From Date To Shipment Request Shipment Tracking" at bounding box center [606, 235] width 1212 height 357
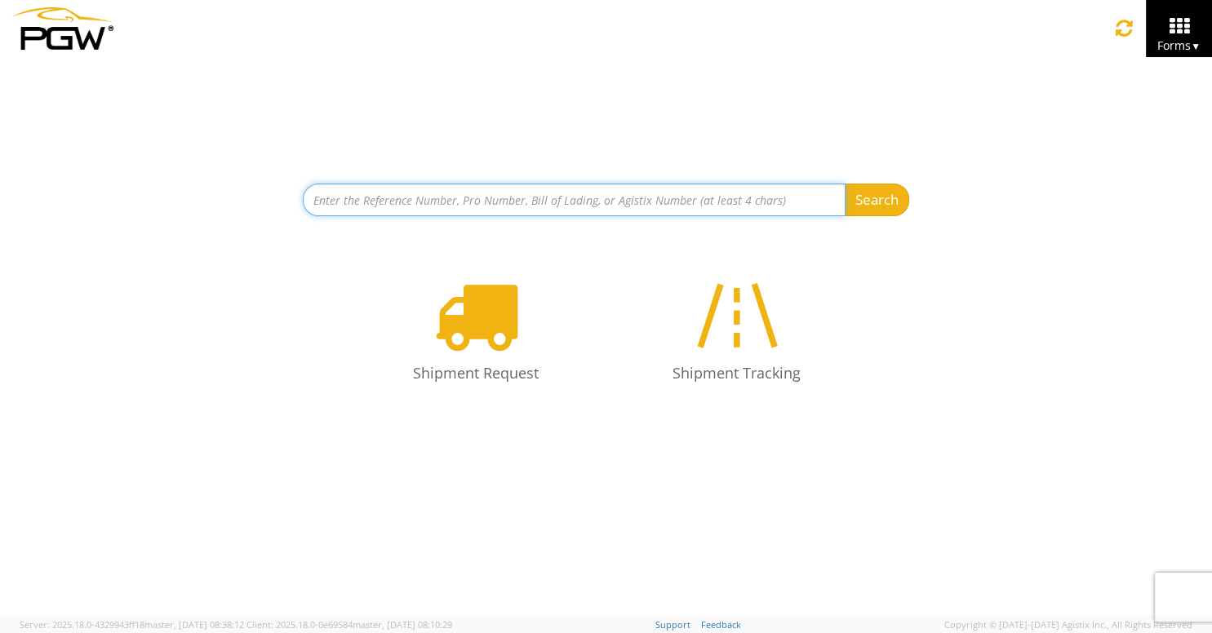
click at [549, 203] on input at bounding box center [574, 200] width 543 height 33
type input "quote only"
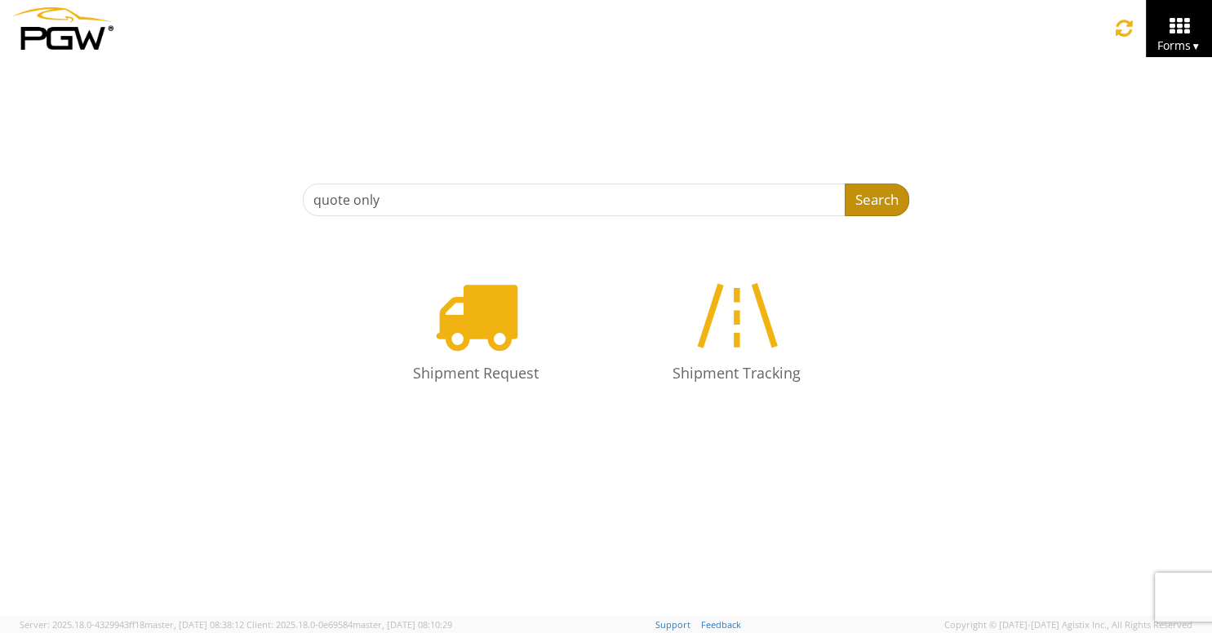
click at [900, 197] on button "Search" at bounding box center [877, 200] width 64 height 33
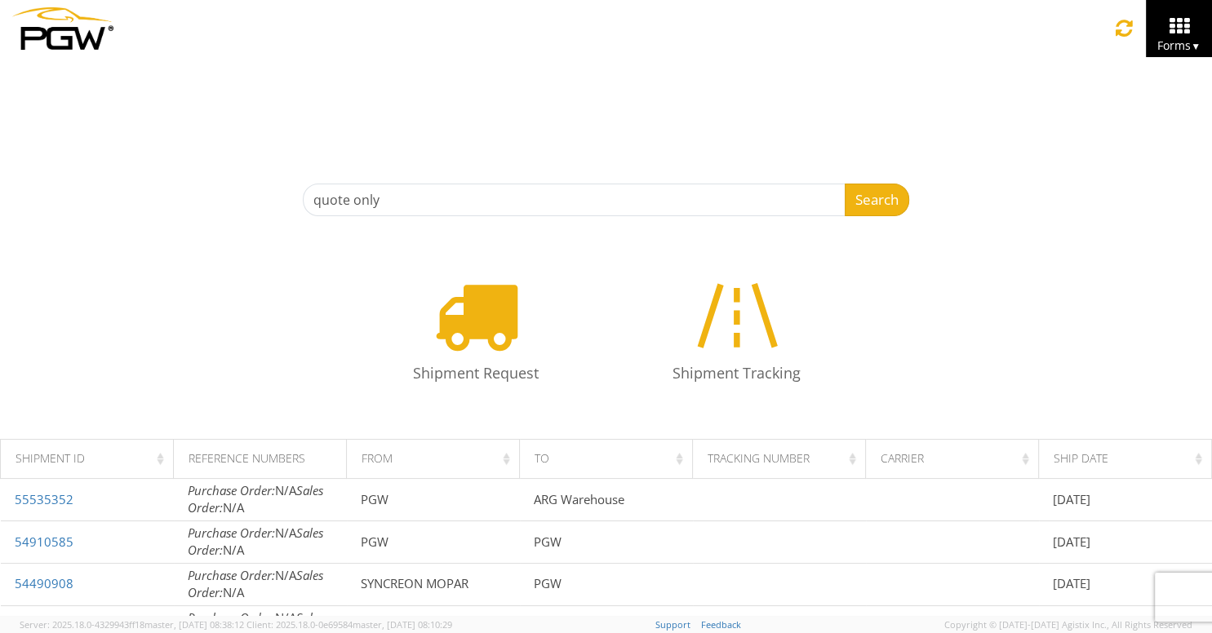
click at [332, 315] on div "Shipment Request Shipment Tracking" at bounding box center [605, 335] width 1187 height 157
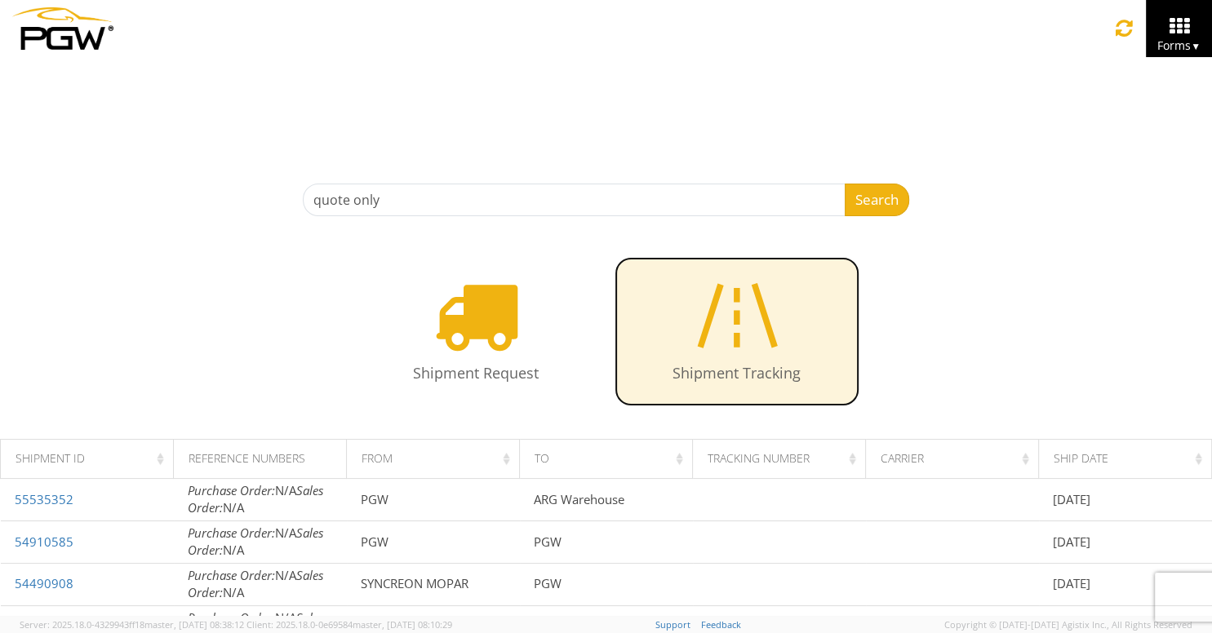
click at [760, 348] on icon at bounding box center [737, 315] width 95 height 84
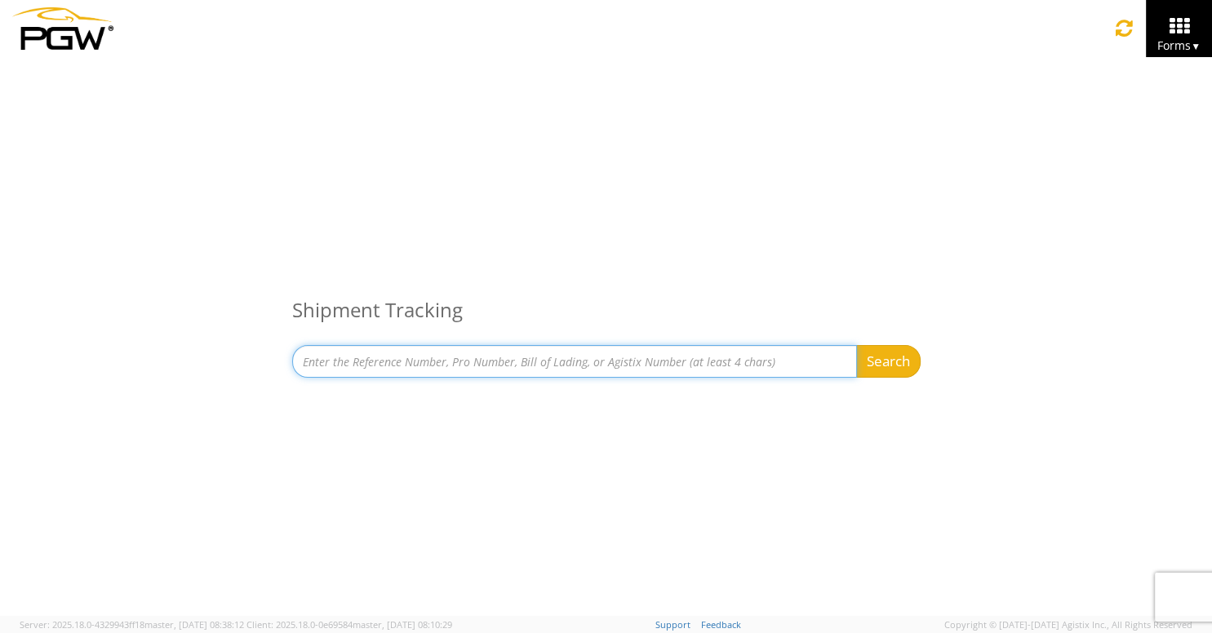
click at [580, 369] on input at bounding box center [574, 361] width 565 height 33
type input "quote only"
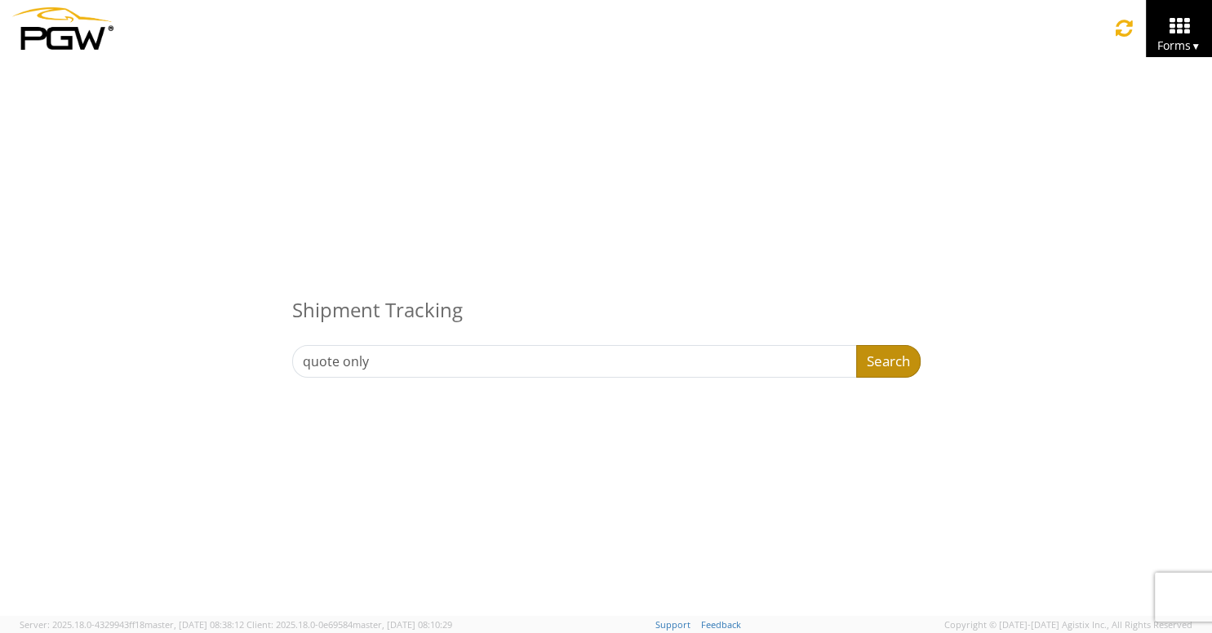
click at [903, 367] on button "Search" at bounding box center [888, 361] width 64 height 33
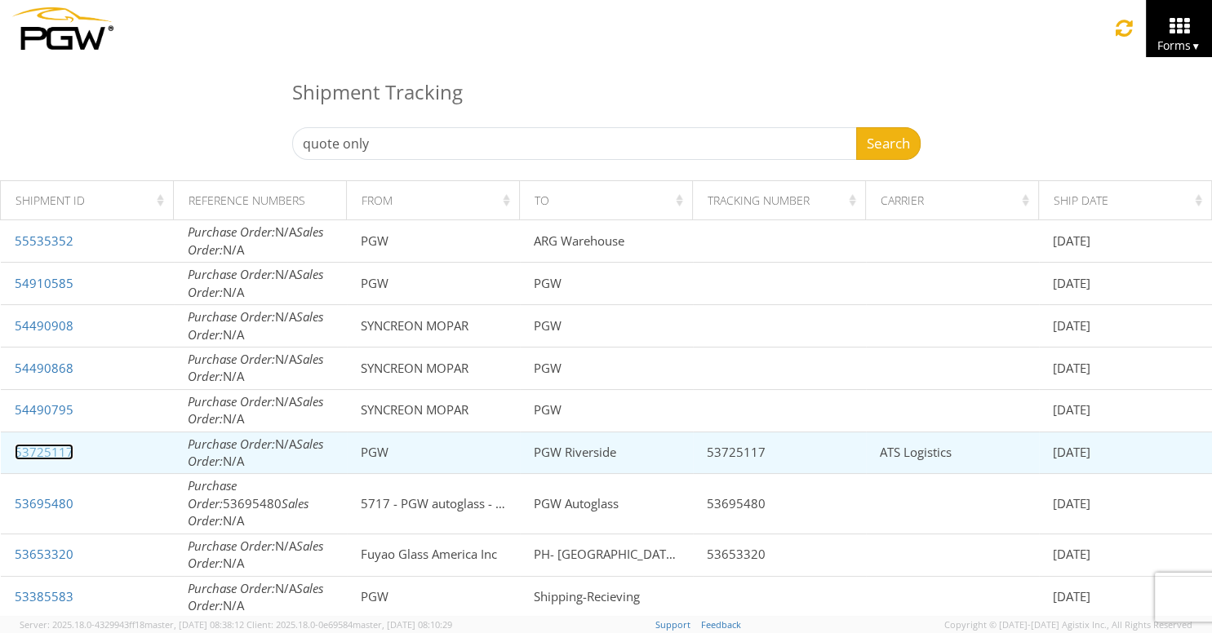
click at [54, 450] on link "53725117" at bounding box center [44, 452] width 59 height 16
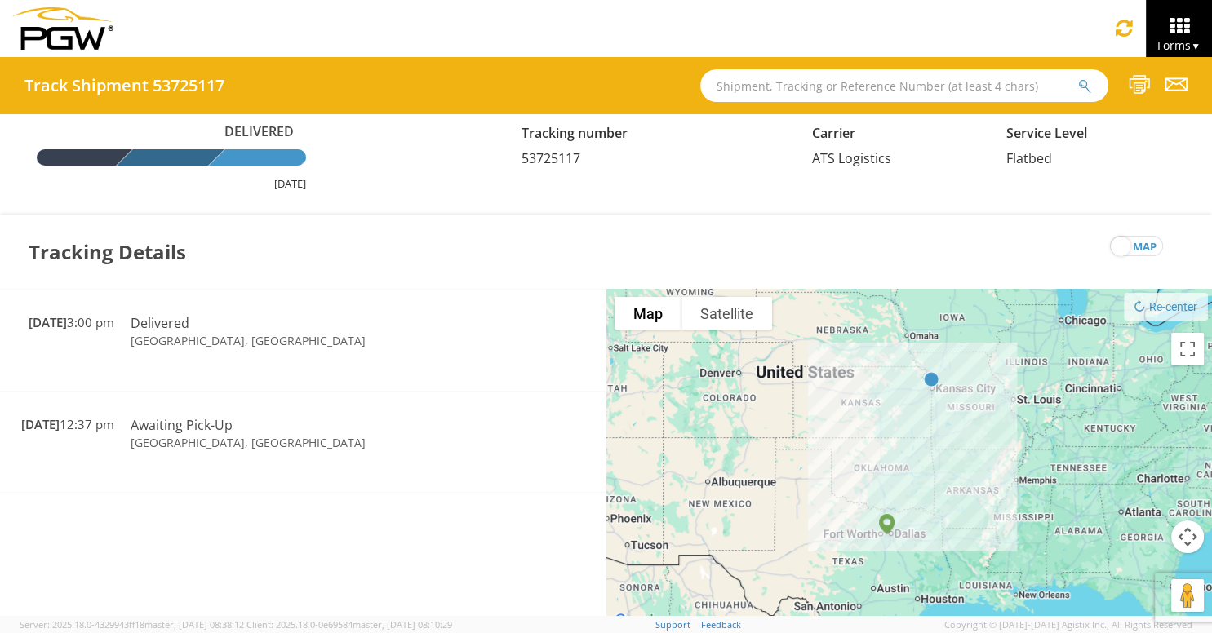
click at [561, 158] on span "53725117" at bounding box center [550, 158] width 59 height 18
copy span "53725117"
click at [1178, 33] on icon at bounding box center [1179, 26] width 76 height 23
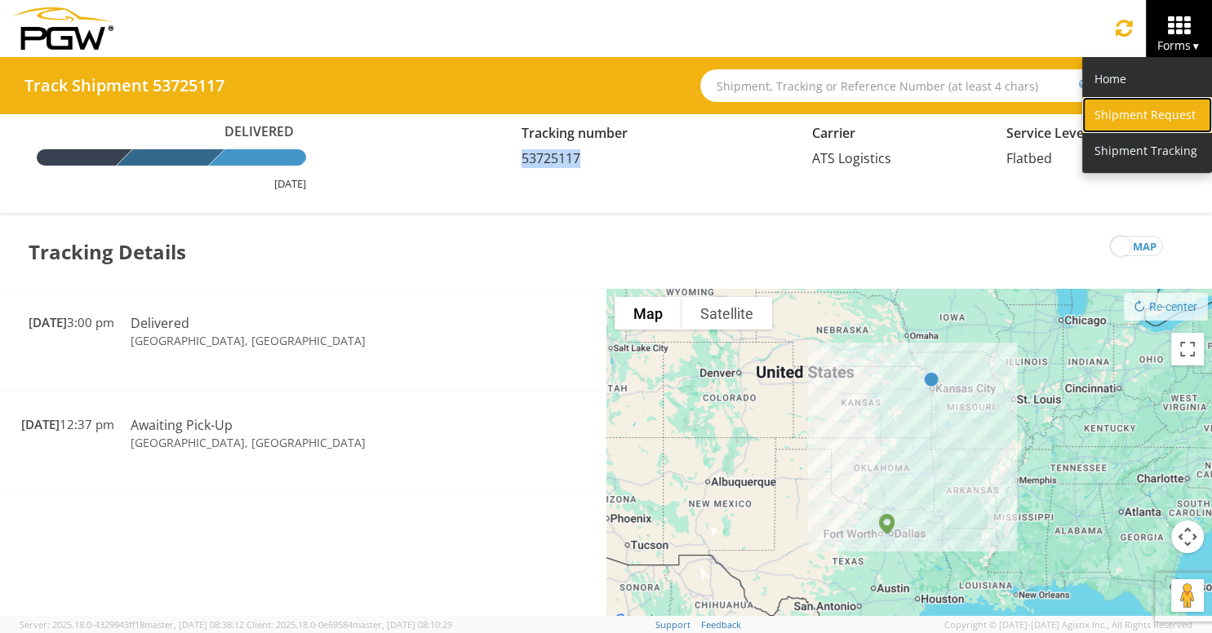
click at [1155, 103] on link "Shipment Request" at bounding box center [1147, 115] width 130 height 36
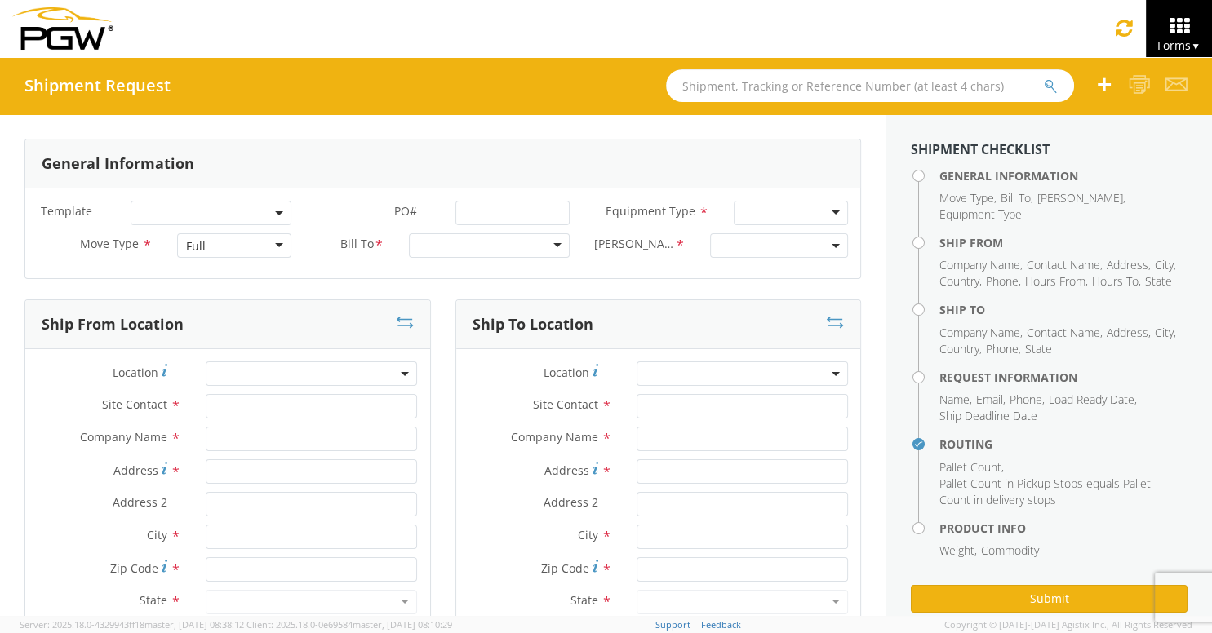
click at [740, 84] on input "text" at bounding box center [870, 85] width 408 height 33
paste input "53725117"
type input "53725117"
click at [1046, 86] on icon "submit" at bounding box center [1051, 86] width 14 height 15
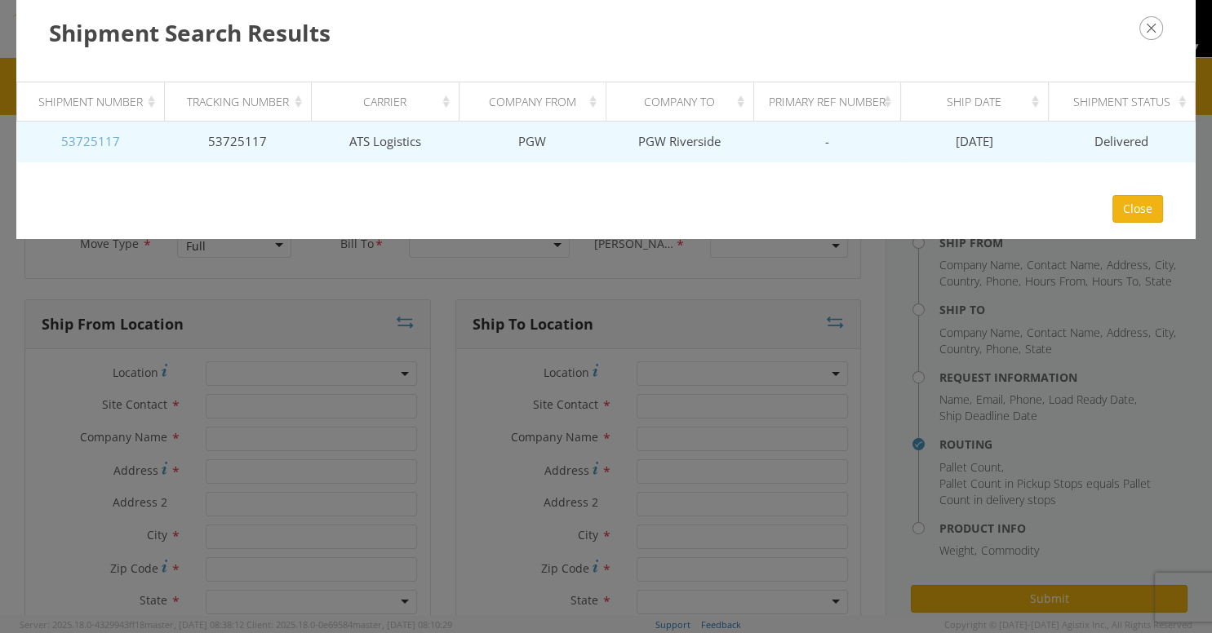
click at [92, 148] on link "53725117" at bounding box center [90, 141] width 59 height 16
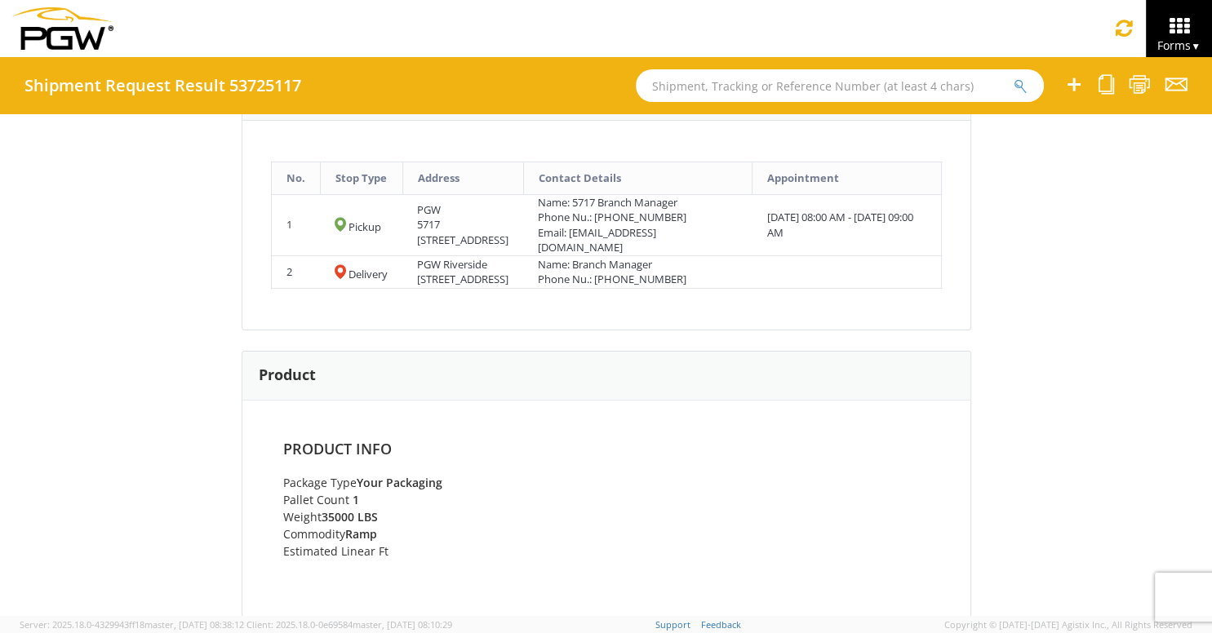
scroll to position [575, 0]
